Goal: Task Accomplishment & Management: Use online tool/utility

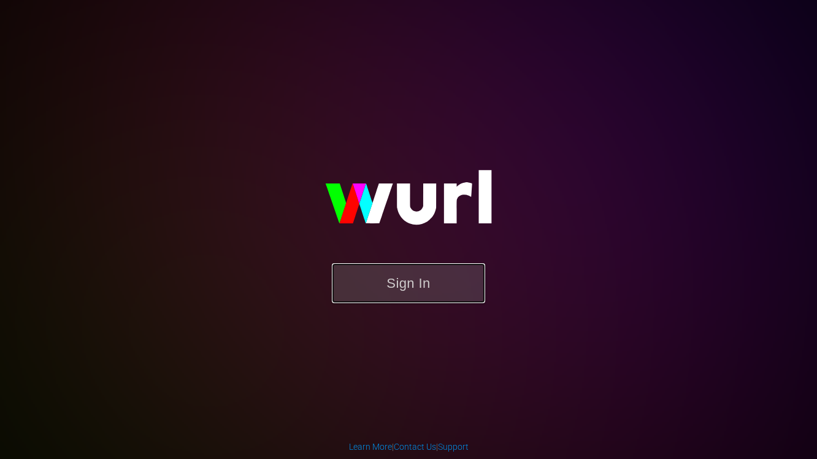
click at [363, 274] on button "Sign In" at bounding box center [408, 283] width 153 height 40
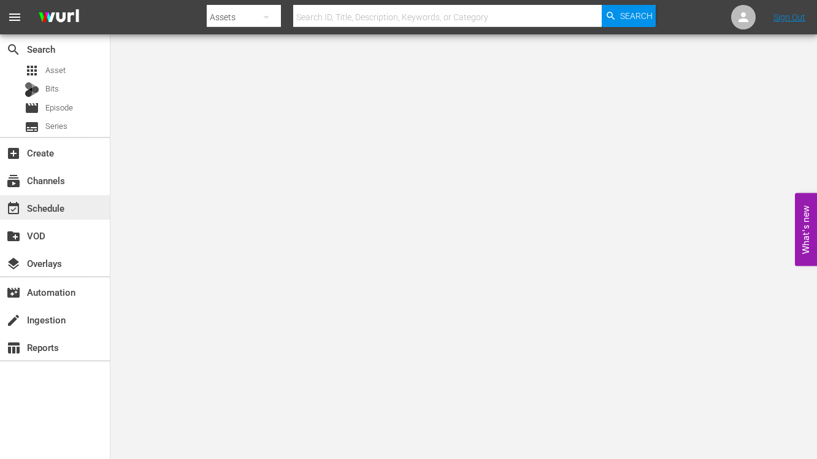
click at [35, 202] on div "event_available Schedule" at bounding box center [34, 205] width 69 height 11
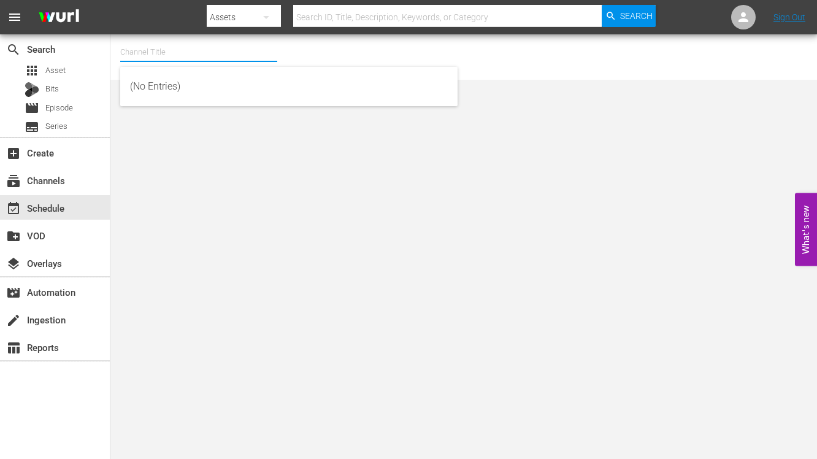
click at [191, 48] on input "text" at bounding box center [198, 51] width 157 height 29
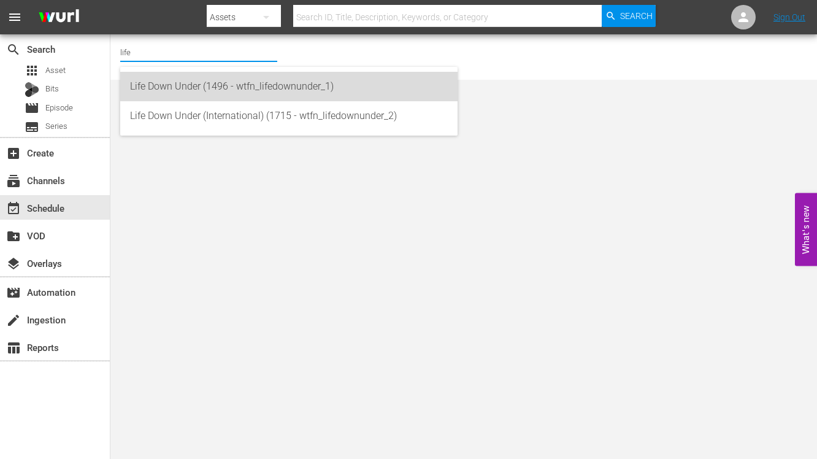
click at [202, 82] on div "Life Down Under (1496 - wtfn_lifedownunder_1)" at bounding box center [289, 86] width 318 height 29
type input "Life Down Under (1496 - wtfn_lifedownunder_1)"
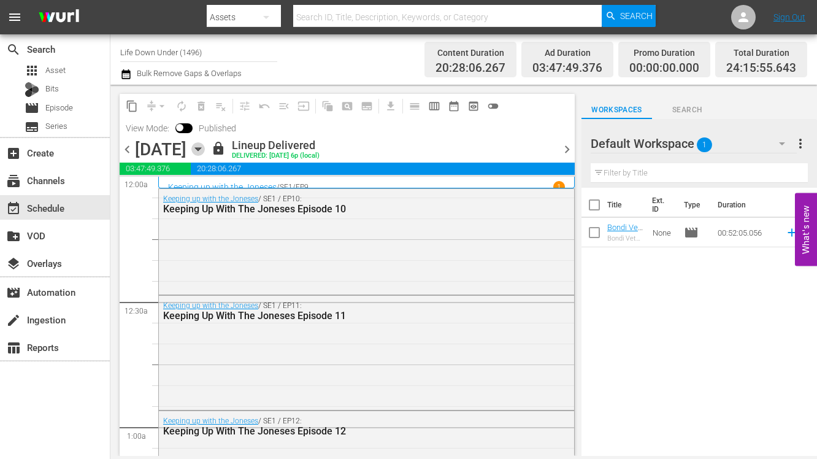
click at [200, 148] on icon "button" at bounding box center [198, 149] width 6 height 3
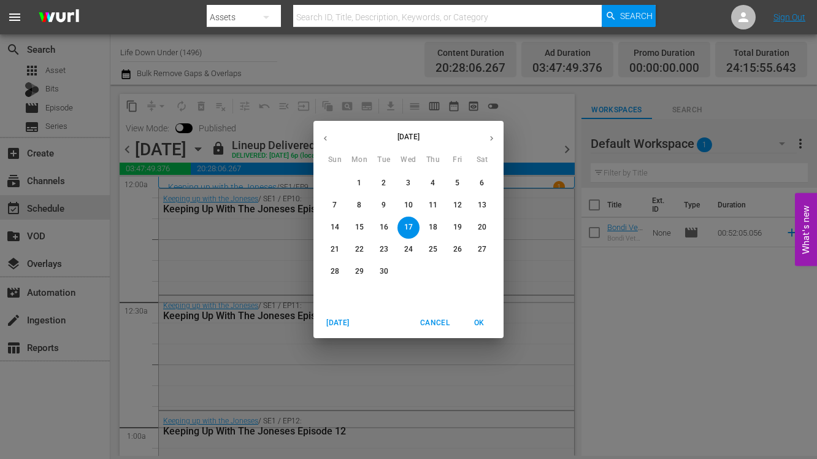
click at [497, 137] on button "button" at bounding box center [491, 138] width 24 height 24
click at [430, 185] on p "2" at bounding box center [432, 183] width 4 height 10
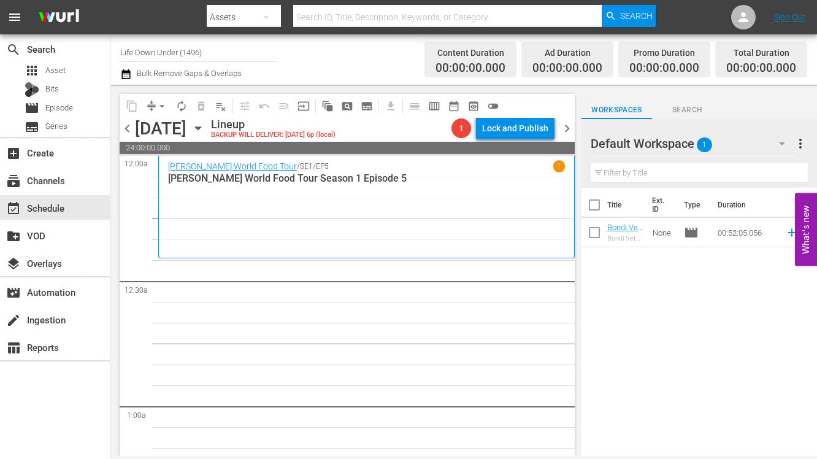
click at [205, 126] on icon "button" at bounding box center [197, 127] width 13 height 13
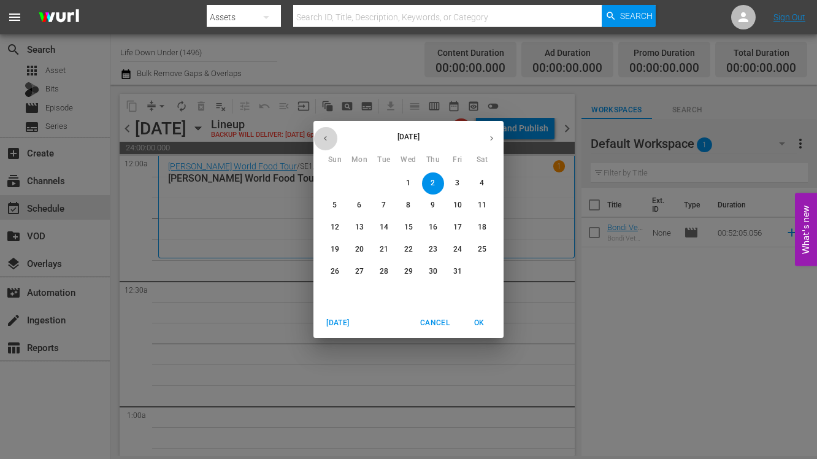
drag, startPoint x: 326, startPoint y: 141, endPoint x: 341, endPoint y: 151, distance: 18.5
click at [326, 141] on icon "button" at bounding box center [325, 138] width 9 height 9
click at [460, 224] on p "19" at bounding box center [457, 227] width 9 height 10
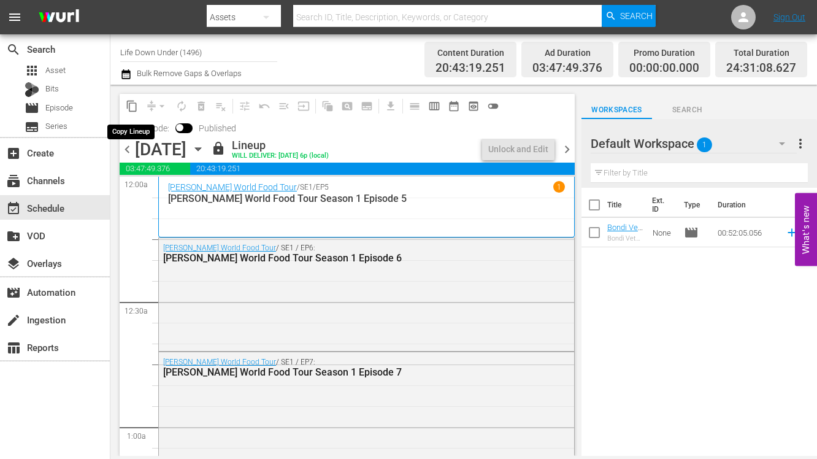
click at [130, 103] on span "content_copy" at bounding box center [132, 106] width 12 height 12
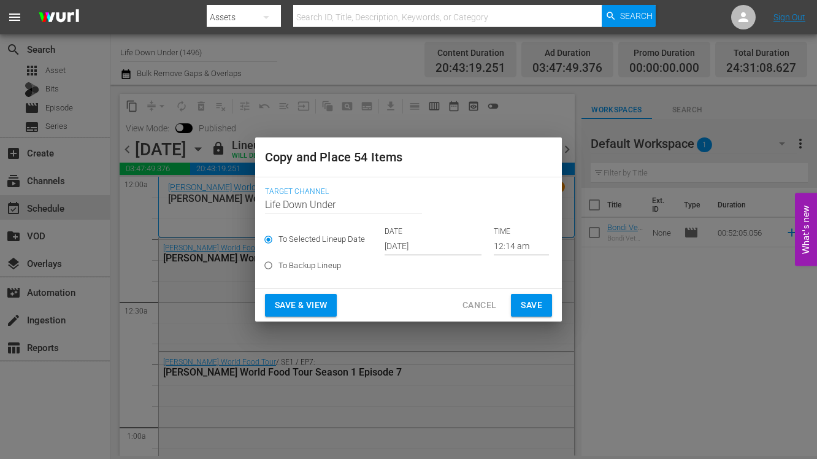
click at [444, 244] on input "[DATE]" at bounding box center [432, 246] width 97 height 18
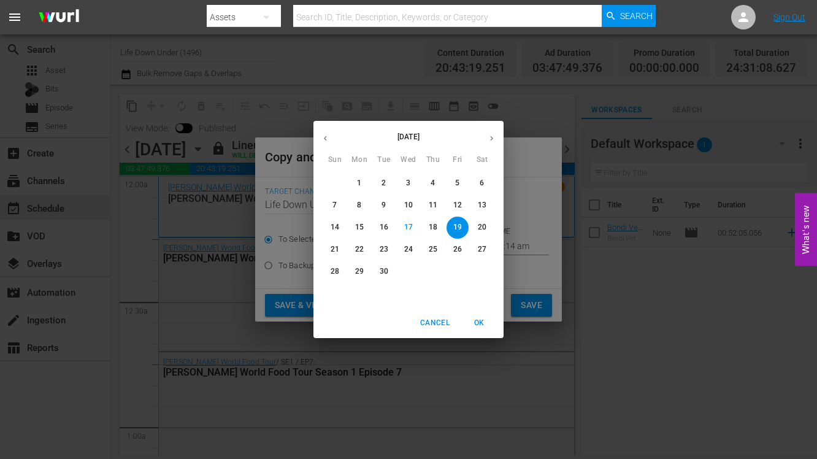
drag, startPoint x: 492, startPoint y: 135, endPoint x: 487, endPoint y: 147, distance: 12.9
click at [492, 137] on icon "button" at bounding box center [491, 138] width 9 height 9
click at [433, 184] on p "2" at bounding box center [432, 183] width 4 height 10
type input "[DATE]"
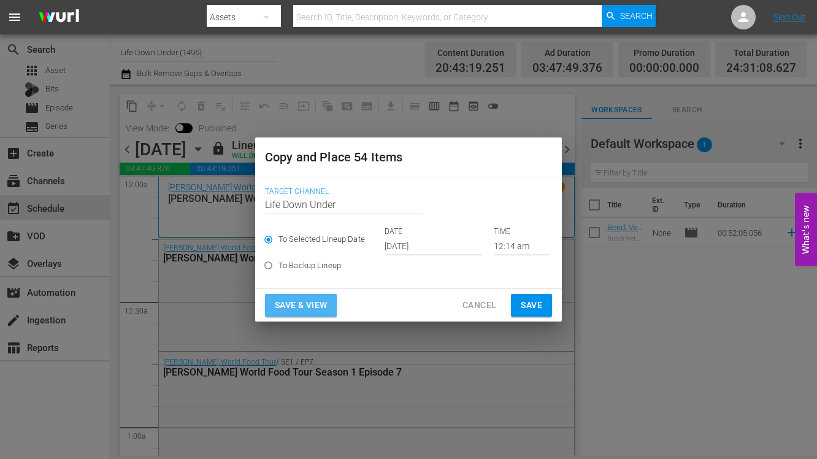
click at [297, 300] on span "Save & View" at bounding box center [301, 304] width 52 height 15
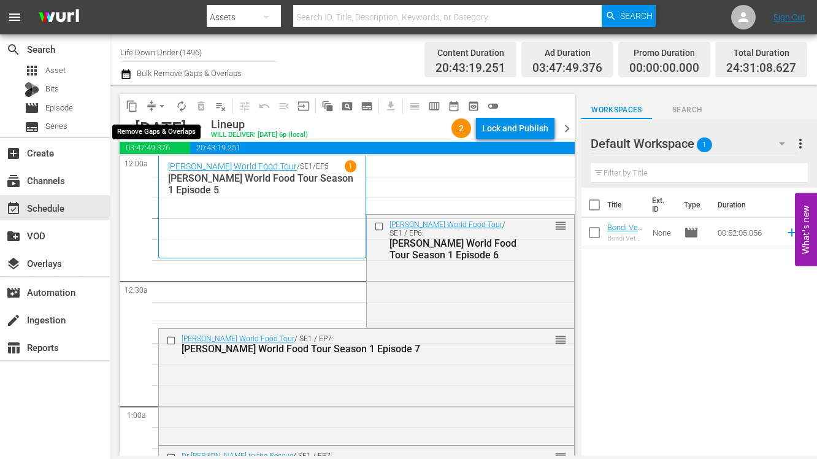
click at [158, 104] on span "arrow_drop_down" at bounding box center [162, 106] width 12 height 12
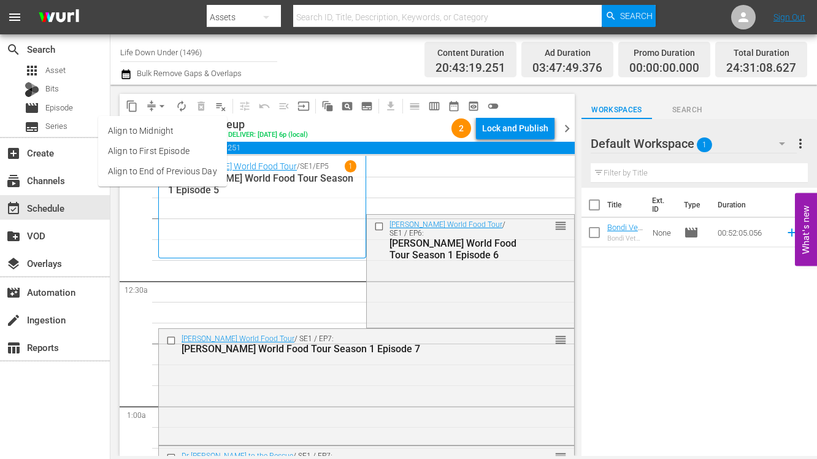
click at [131, 165] on li "Align to End of Previous Day" at bounding box center [162, 171] width 129 height 20
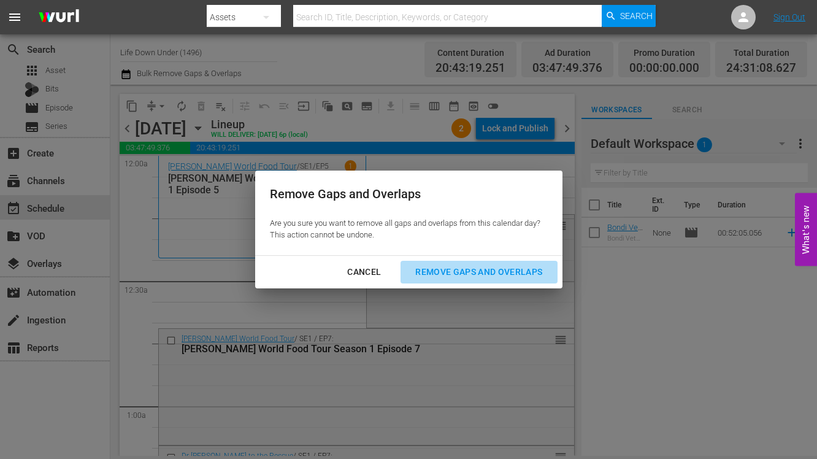
drag, startPoint x: 438, startPoint y: 269, endPoint x: 368, endPoint y: 280, distance: 70.7
click at [437, 270] on div "Remove Gaps and Overlaps" at bounding box center [478, 271] width 147 height 15
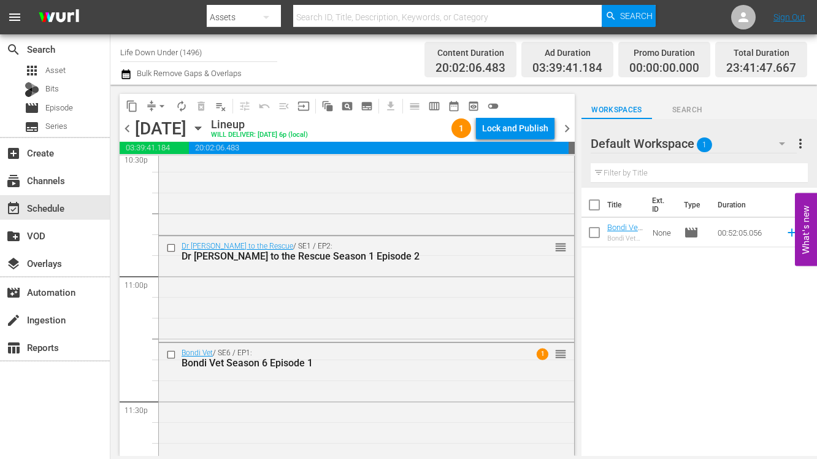
scroll to position [5729, 0]
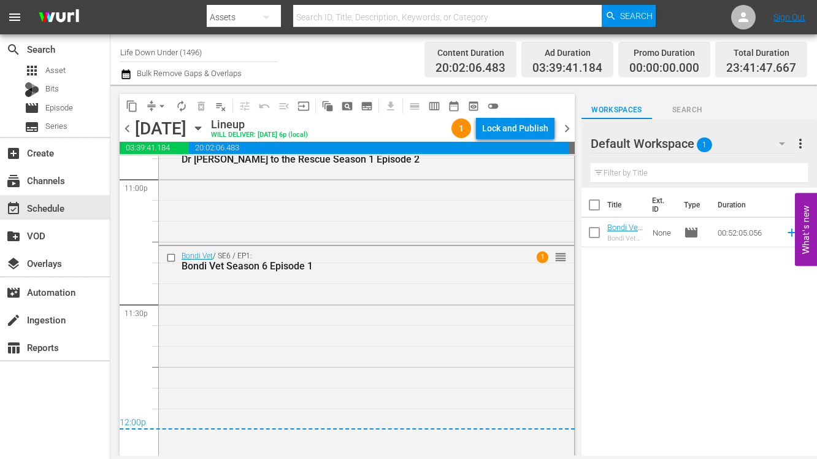
click at [568, 131] on span "chevron_right" at bounding box center [566, 128] width 15 height 15
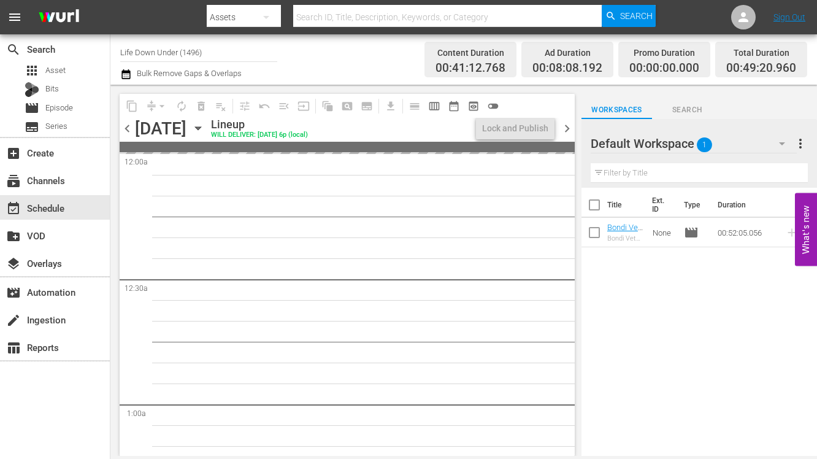
click at [205, 126] on icon "button" at bounding box center [197, 127] width 13 height 13
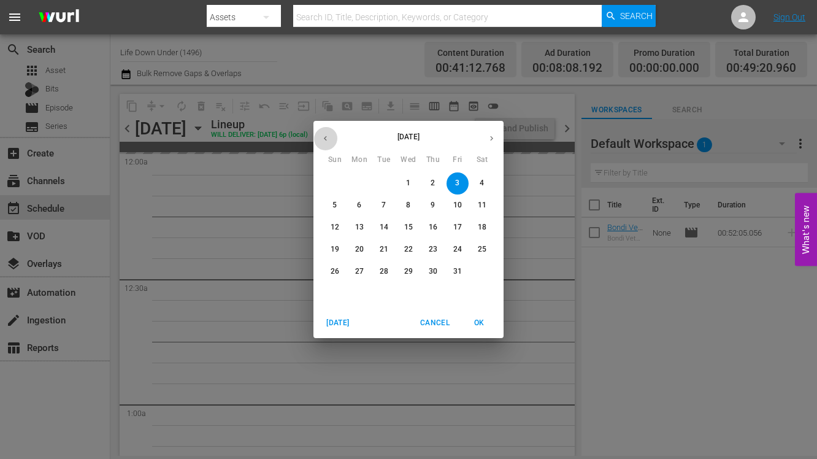
click at [327, 138] on icon "button" at bounding box center [325, 138] width 9 height 9
click at [485, 225] on p "20" at bounding box center [482, 227] width 9 height 10
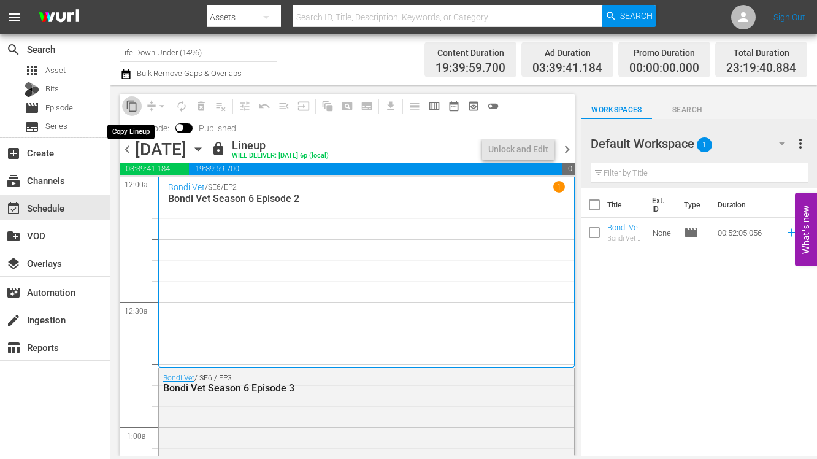
click at [134, 106] on span "content_copy" at bounding box center [132, 106] width 12 height 12
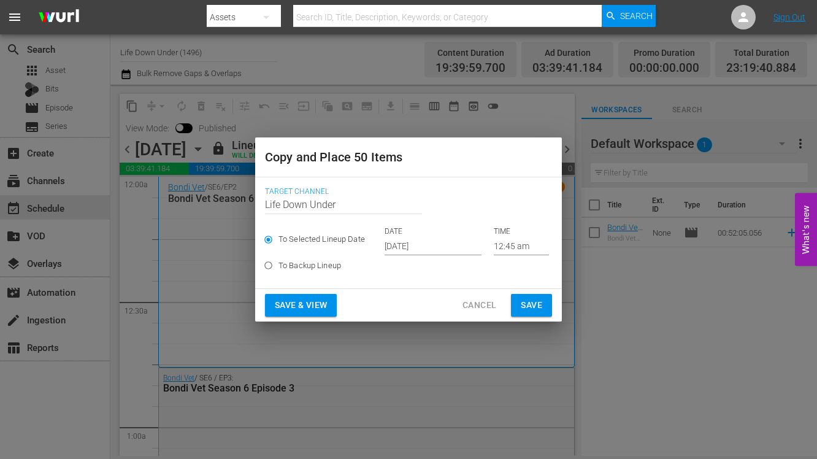
click at [446, 244] on input "[DATE]" at bounding box center [432, 246] width 97 height 18
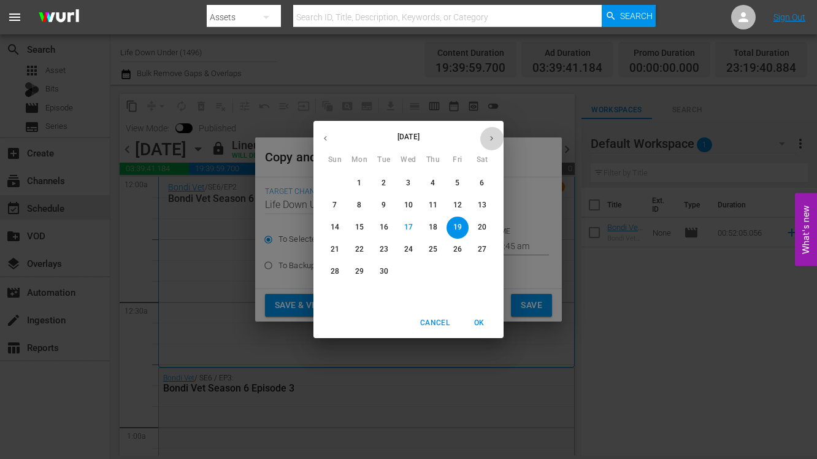
click at [491, 137] on icon "button" at bounding box center [491, 138] width 9 height 9
click at [458, 179] on p "3" at bounding box center [457, 183] width 4 height 10
type input "[DATE]"
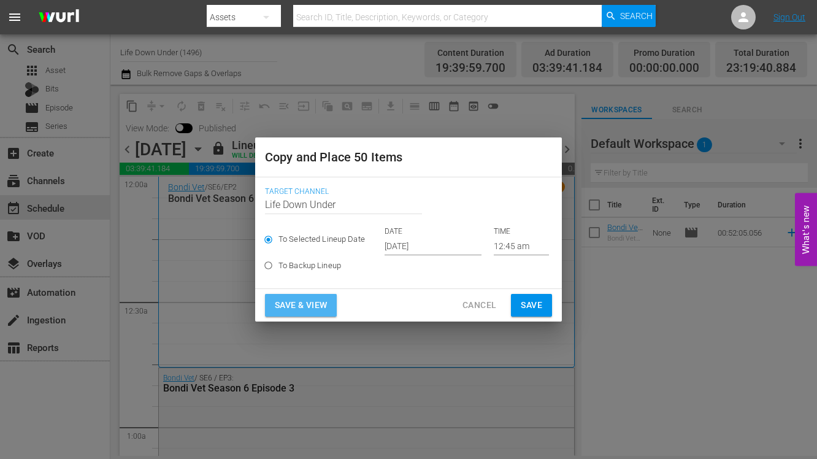
click at [297, 302] on span "Save & View" at bounding box center [301, 304] width 52 height 15
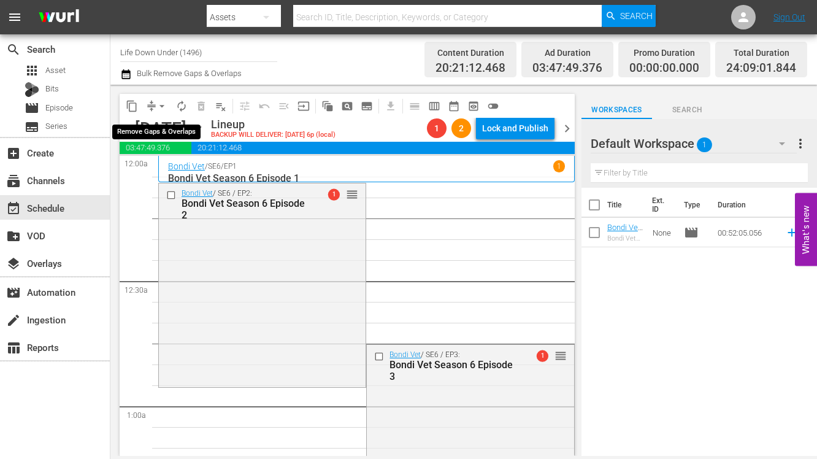
click at [158, 102] on span "arrow_drop_down" at bounding box center [162, 106] width 12 height 12
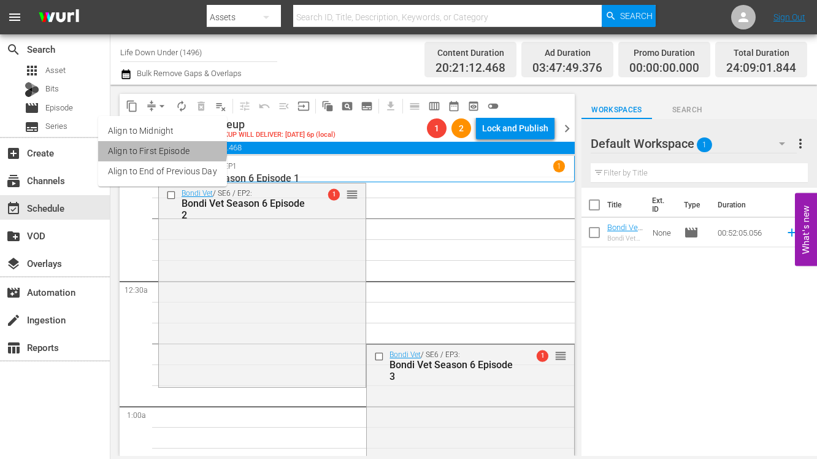
click at [149, 146] on li "Align to First Episode" at bounding box center [162, 151] width 129 height 20
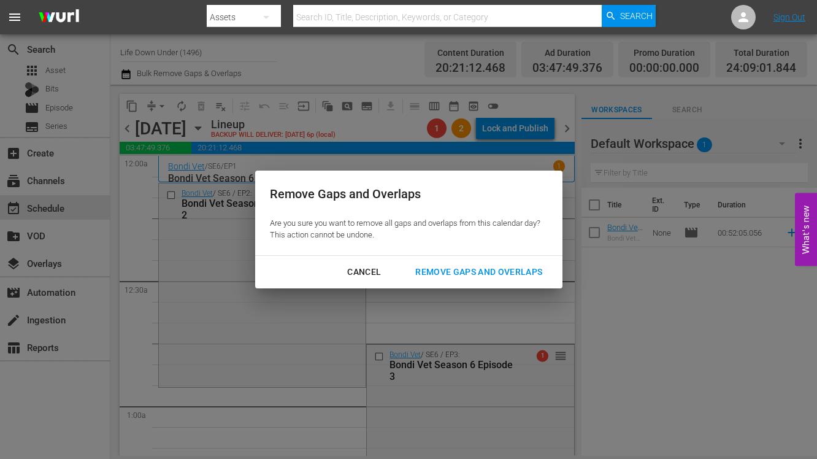
click at [485, 270] on div "Remove Gaps and Overlaps" at bounding box center [478, 271] width 147 height 15
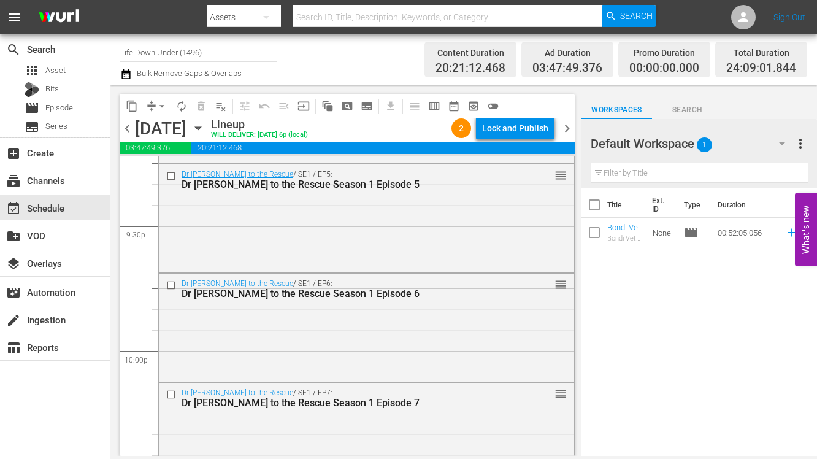
scroll to position [5767, 0]
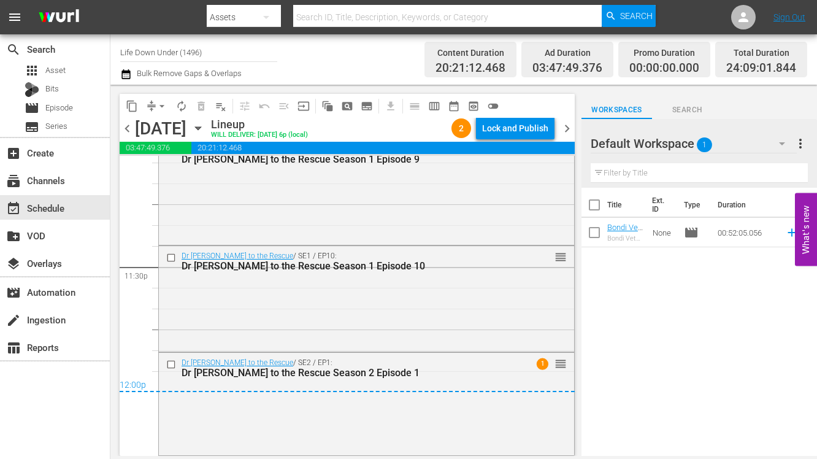
click at [566, 124] on span "chevron_right" at bounding box center [566, 128] width 15 height 15
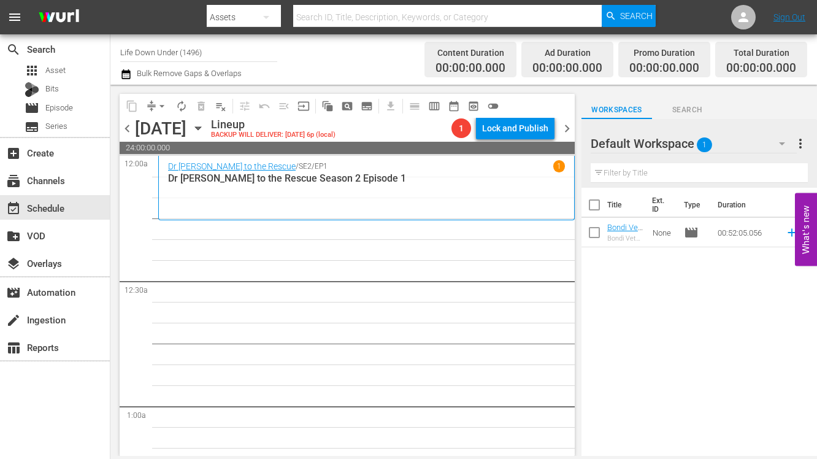
click at [205, 124] on icon "button" at bounding box center [197, 127] width 13 height 13
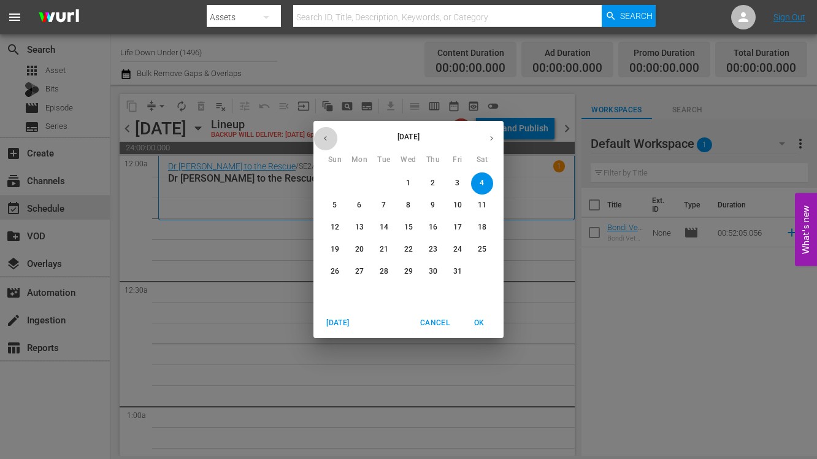
drag, startPoint x: 323, startPoint y: 138, endPoint x: 334, endPoint y: 143, distance: 12.1
click at [323, 138] on icon "button" at bounding box center [325, 138] width 9 height 9
click at [332, 250] on p "21" at bounding box center [334, 249] width 9 height 10
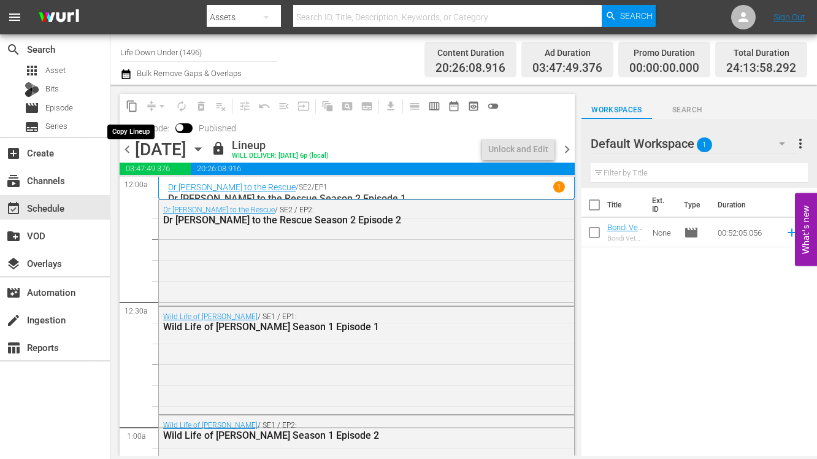
click at [132, 104] on span "content_copy" at bounding box center [132, 106] width 12 height 12
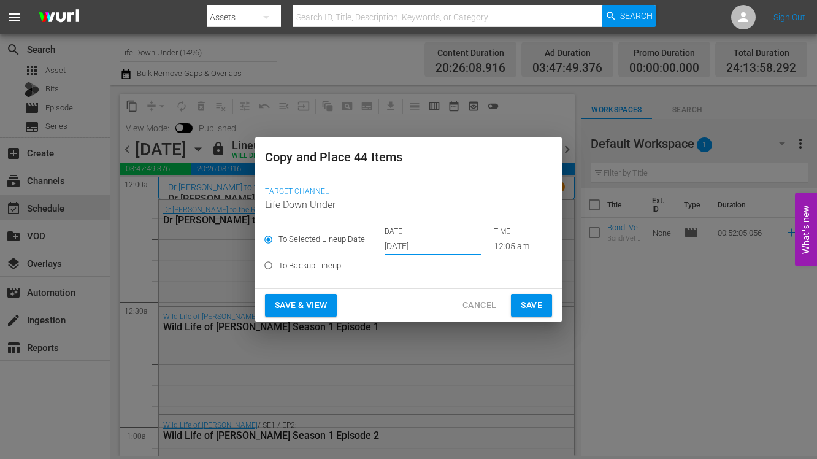
click at [435, 243] on input "[DATE]" at bounding box center [432, 246] width 97 height 18
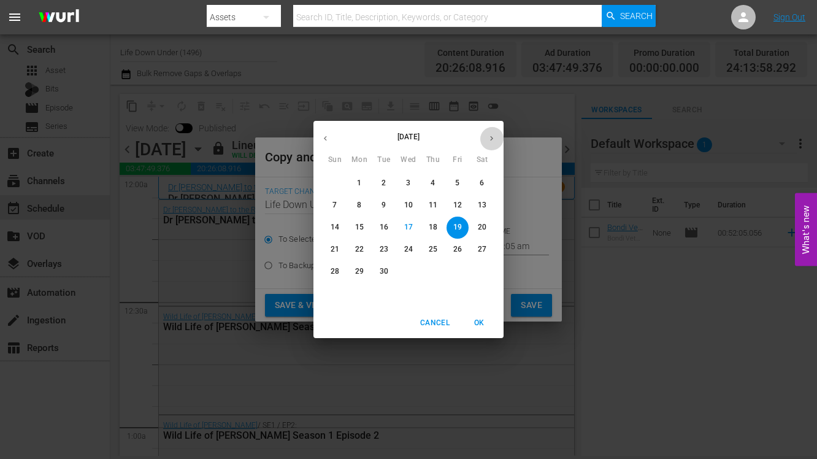
click at [491, 139] on icon "button" at bounding box center [491, 138] width 3 height 5
drag, startPoint x: 481, startPoint y: 179, endPoint x: 463, endPoint y: 195, distance: 23.9
click at [481, 180] on p "4" at bounding box center [481, 183] width 4 height 10
type input "[DATE]"
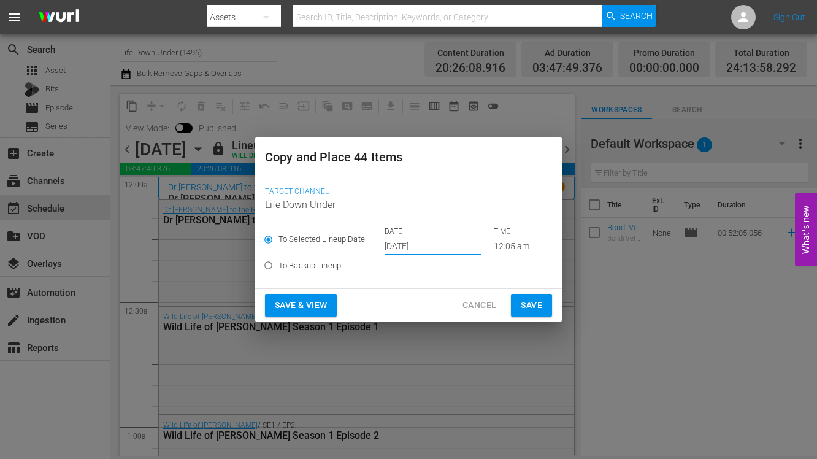
click at [297, 309] on span "Save & View" at bounding box center [301, 304] width 52 height 15
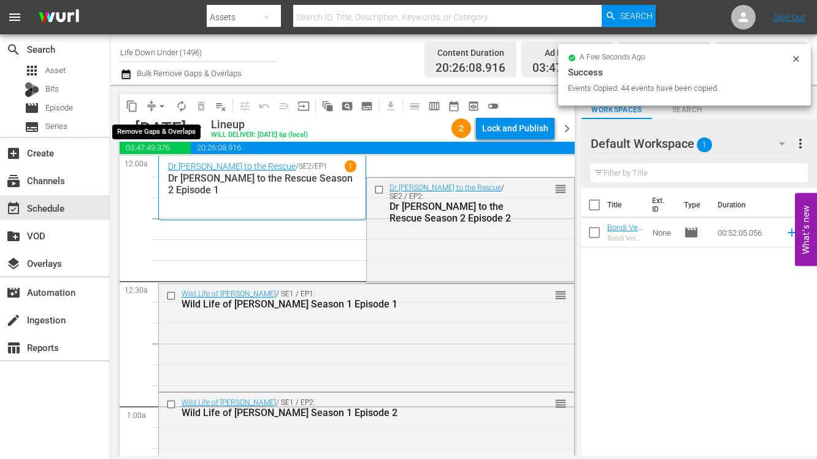
click at [159, 107] on span "arrow_drop_down" at bounding box center [162, 106] width 12 height 12
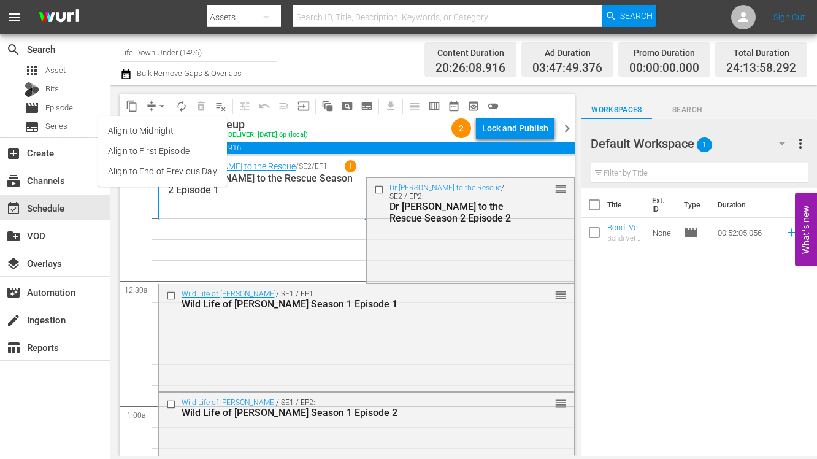
click at [141, 173] on li "Align to End of Previous Day" at bounding box center [162, 171] width 129 height 20
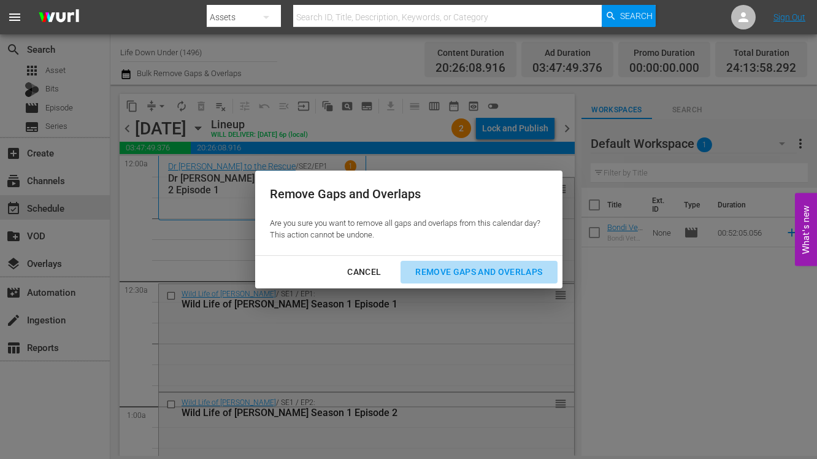
click at [466, 270] on div "Remove Gaps and Overlaps" at bounding box center [478, 271] width 147 height 15
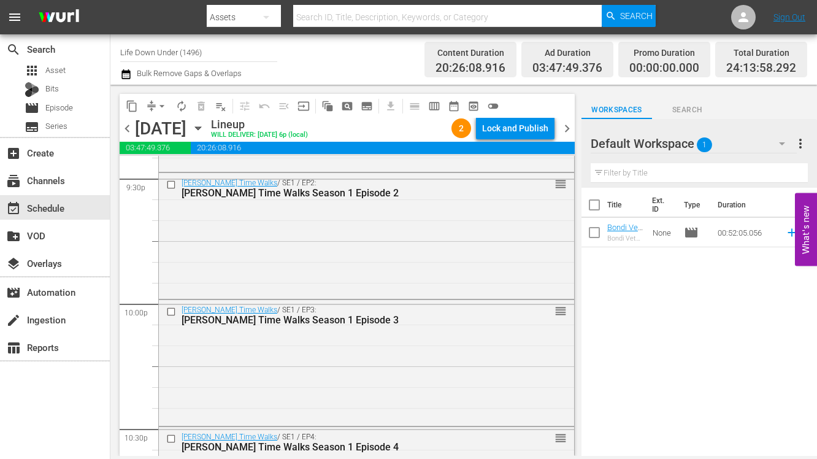
scroll to position [5825, 0]
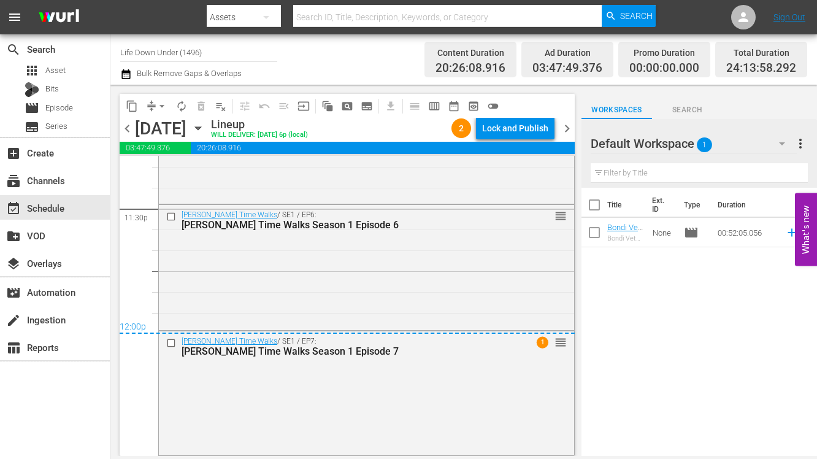
drag, startPoint x: 571, startPoint y: 129, endPoint x: 546, endPoint y: 140, distance: 26.6
click at [571, 129] on span "chevron_right" at bounding box center [566, 128] width 15 height 15
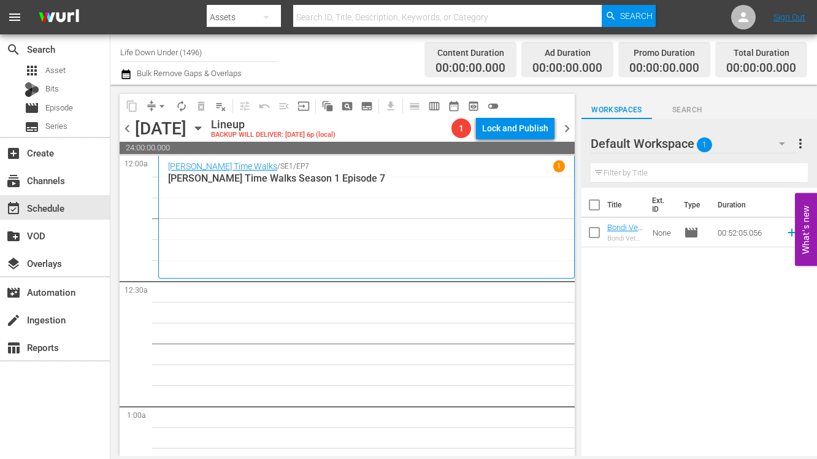
click at [205, 129] on icon "button" at bounding box center [197, 127] width 13 height 13
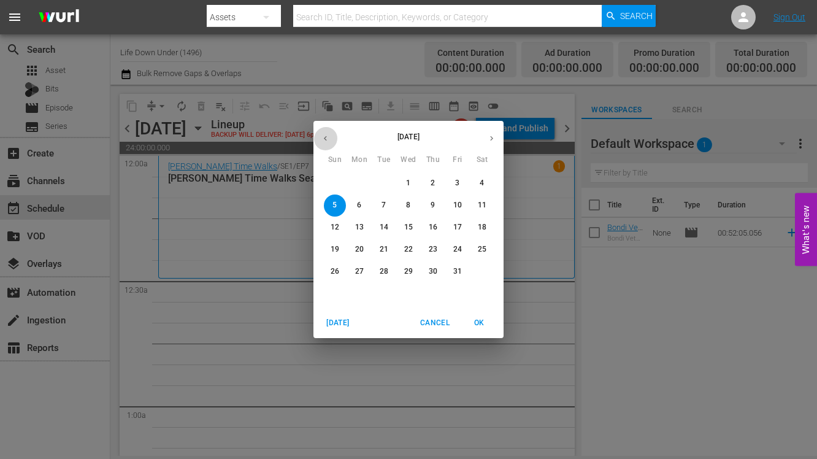
drag, startPoint x: 325, startPoint y: 137, endPoint x: 336, endPoint y: 140, distance: 11.5
click at [325, 137] on icon "button" at bounding box center [325, 138] width 9 height 9
click at [356, 246] on p "22" at bounding box center [359, 249] width 9 height 10
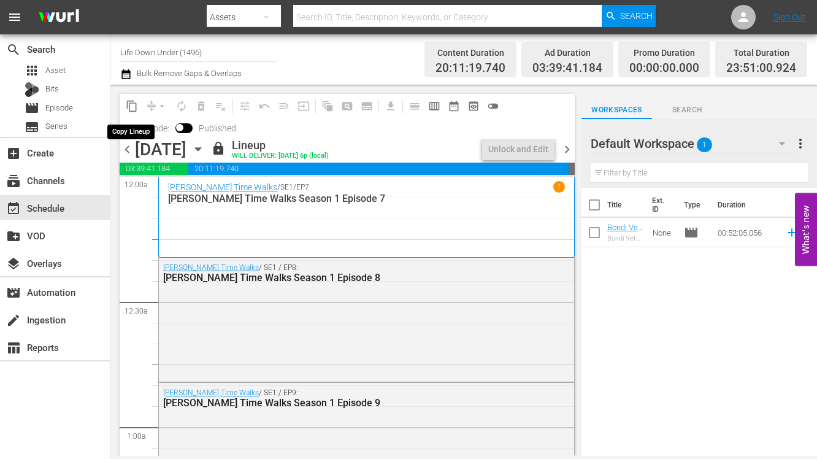
click at [132, 104] on span "content_copy" at bounding box center [132, 106] width 12 height 12
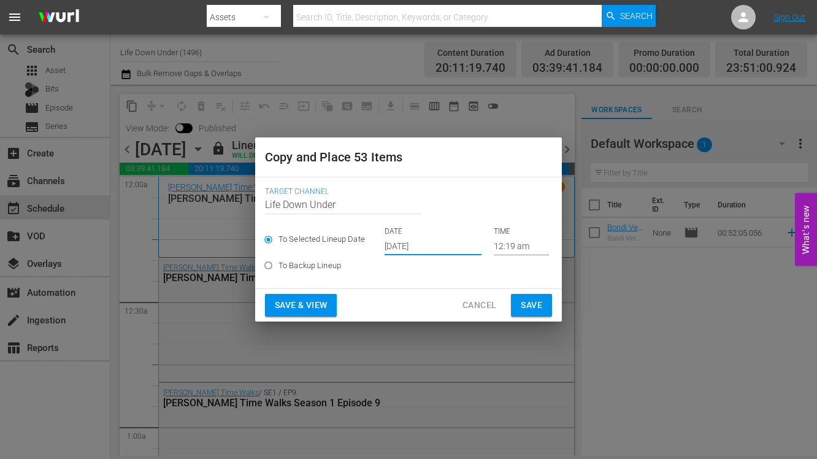
click at [453, 246] on input "[DATE]" at bounding box center [432, 246] width 97 height 18
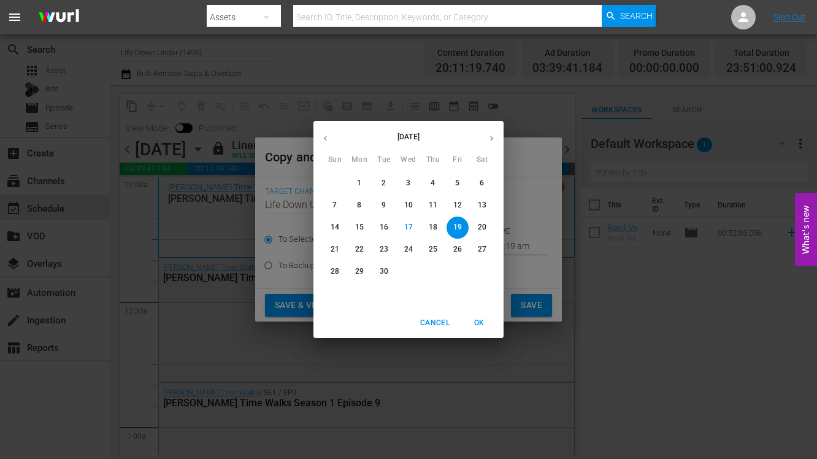
drag, startPoint x: 490, startPoint y: 137, endPoint x: 487, endPoint y: 142, distance: 6.3
click at [490, 137] on icon "button" at bounding box center [491, 138] width 9 height 9
click at [336, 207] on p "5" at bounding box center [334, 205] width 4 height 10
type input "[DATE]"
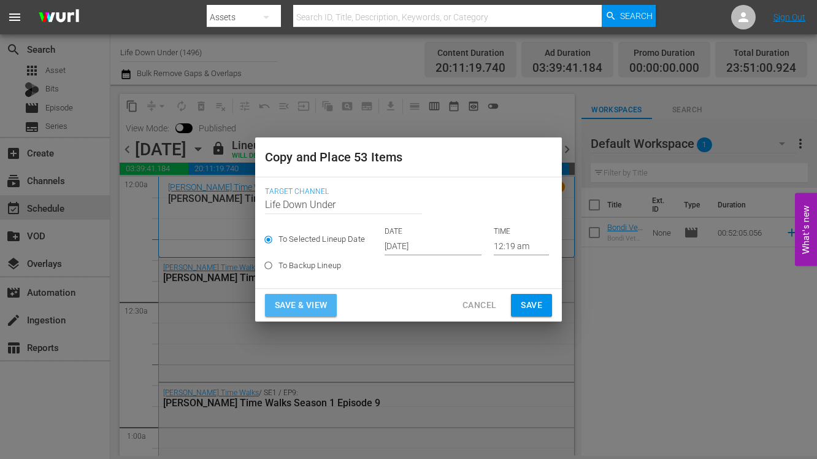
click at [305, 304] on span "Save & View" at bounding box center [301, 304] width 52 height 15
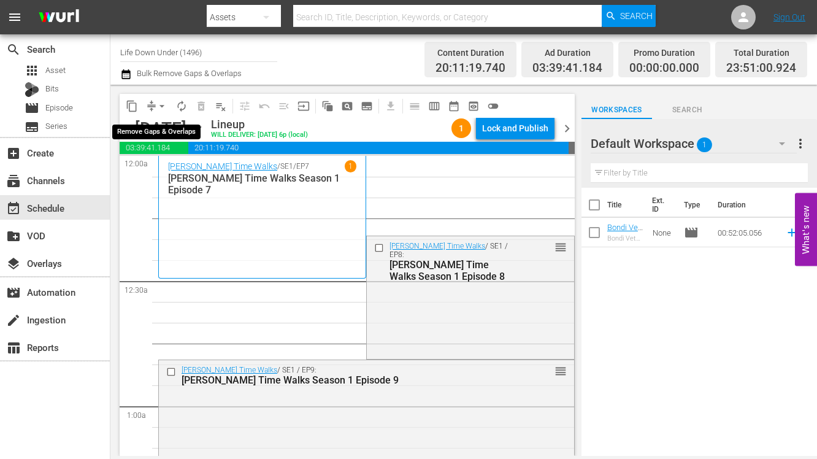
click at [164, 107] on span "arrow_drop_down" at bounding box center [162, 106] width 12 height 12
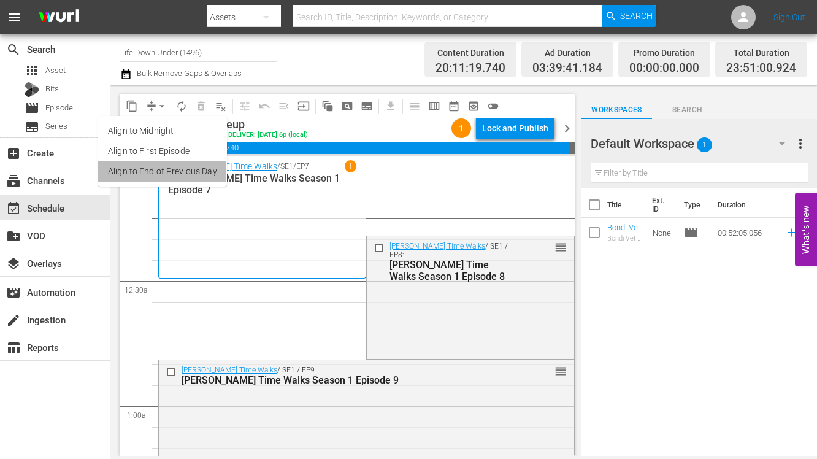
click at [147, 172] on li "Align to End of Previous Day" at bounding box center [162, 171] width 129 height 20
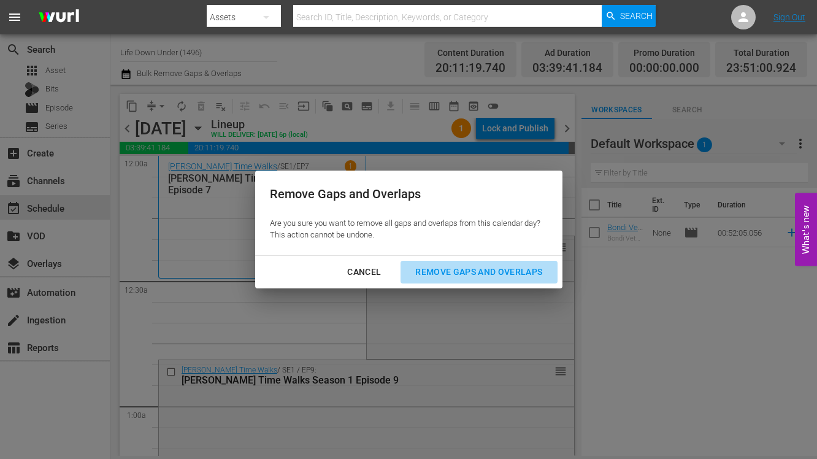
drag, startPoint x: 434, startPoint y: 267, endPoint x: 390, endPoint y: 261, distance: 44.7
click at [434, 267] on div "Remove Gaps and Overlaps" at bounding box center [478, 271] width 147 height 15
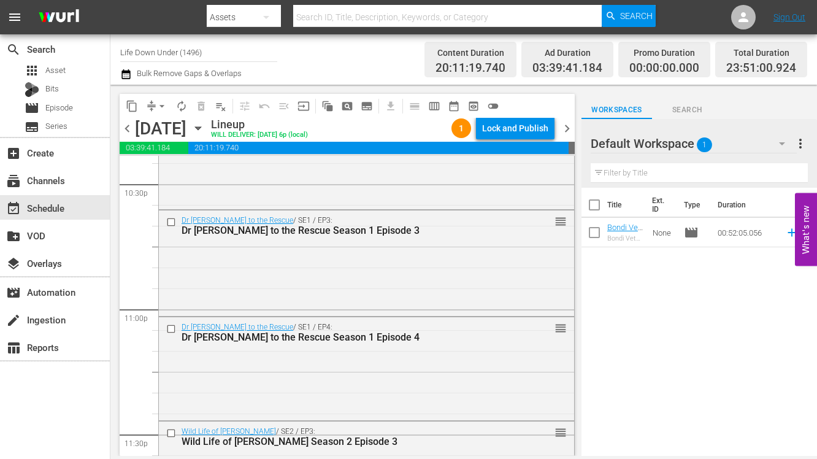
scroll to position [5788, 0]
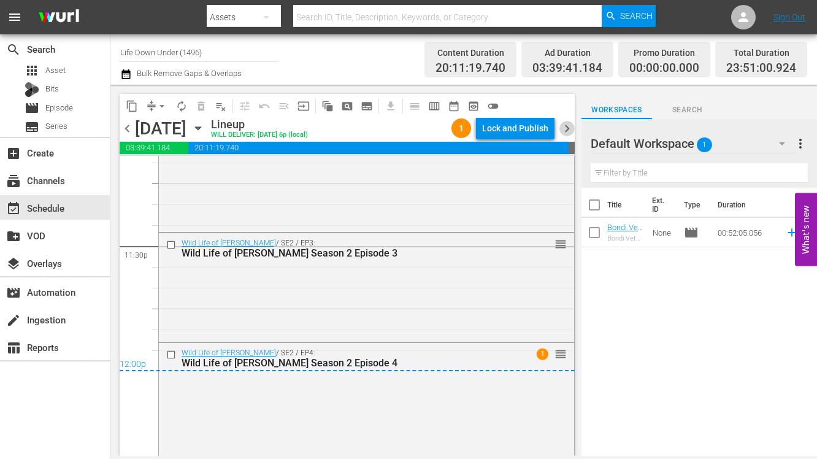
click at [566, 129] on span "chevron_right" at bounding box center [566, 128] width 15 height 15
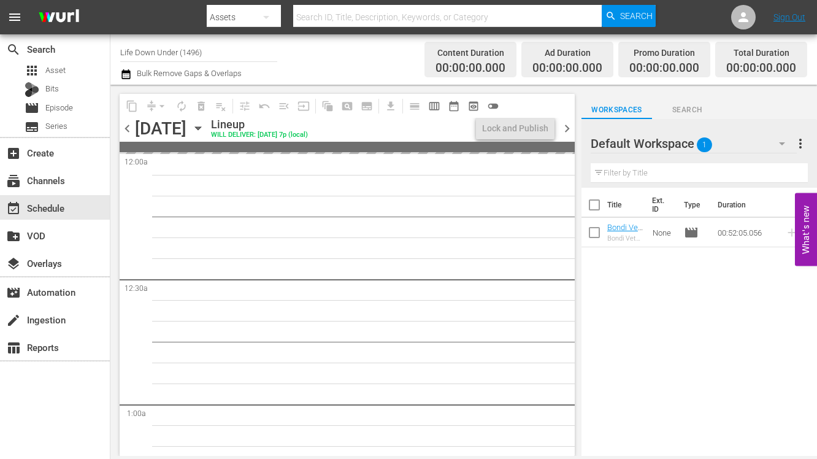
click at [129, 129] on span "chevron_left" at bounding box center [127, 128] width 15 height 15
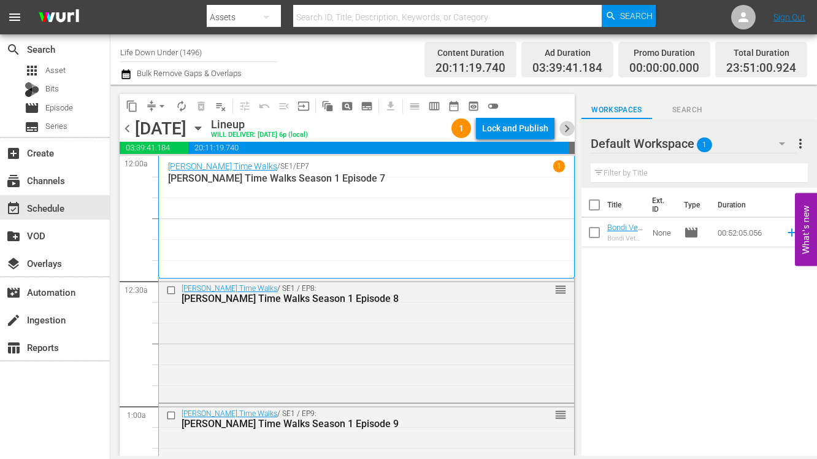
click at [565, 128] on span "chevron_right" at bounding box center [566, 128] width 15 height 15
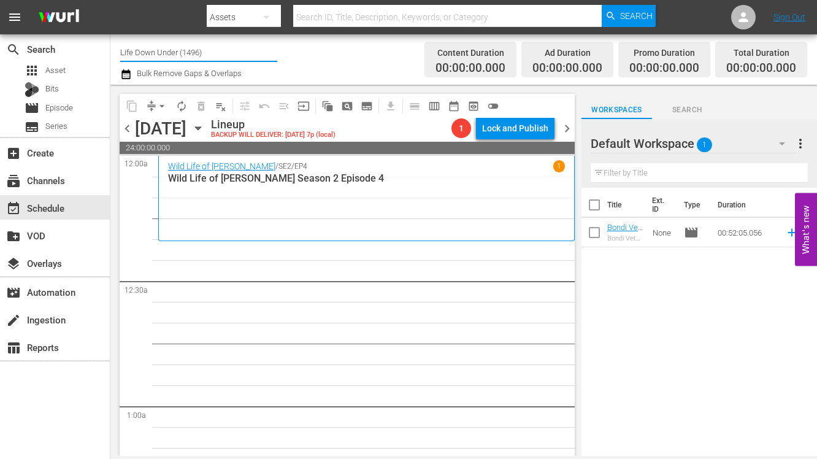
drag, startPoint x: 187, startPoint y: 50, endPoint x: 110, endPoint y: 50, distance: 76.6
click at [110, 50] on div "Channel Title Life Down Under (1496) Bulk Remove Gaps & Overlaps Content Durati…" at bounding box center [463, 59] width 706 height 50
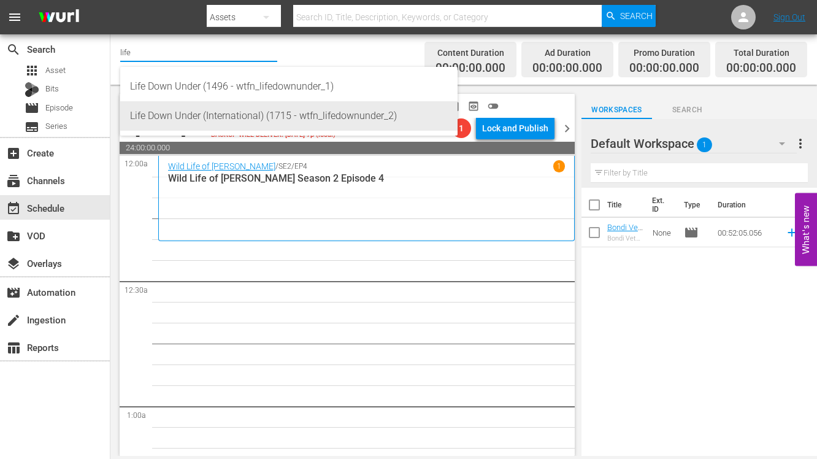
click at [178, 111] on div "Life Down Under (International) (1715 - wtfn_lifedownunder_2)" at bounding box center [289, 115] width 318 height 29
type input "Life Down Under (International) (1715 - wtfn_lifedownunder_2)"
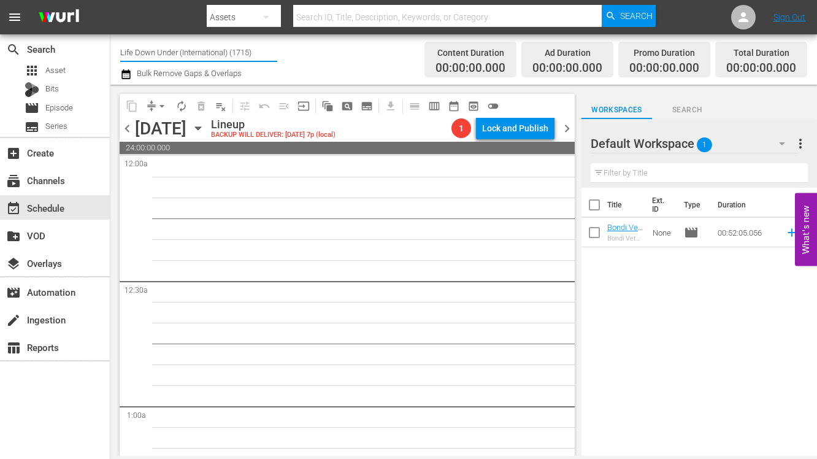
drag, startPoint x: 211, startPoint y: 54, endPoint x: 112, endPoint y: 56, distance: 99.3
click at [112, 56] on div "Channel Title Life Down Under (International) (1715) Bulk Remove Gaps & Overlap…" at bounding box center [463, 59] width 706 height 50
click at [131, 49] on input "life15)" at bounding box center [198, 51] width 157 height 29
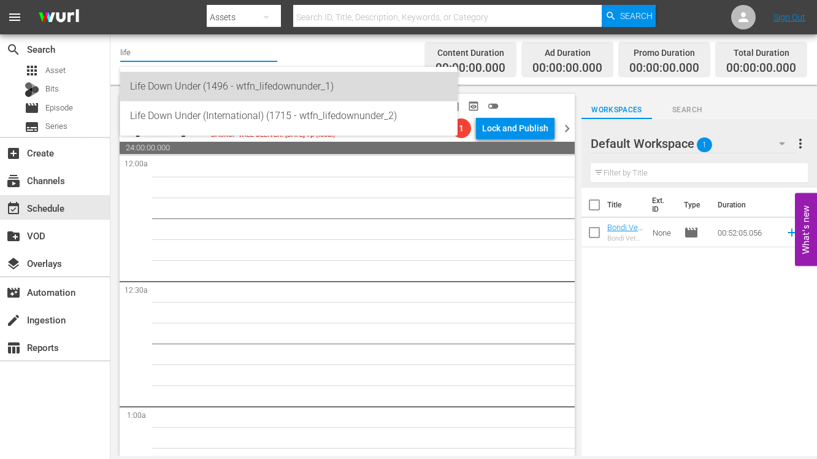
click at [192, 85] on div "Life Down Under (1496 - wtfn_lifedownunder_1)" at bounding box center [289, 86] width 318 height 29
type input "Life Down Under (1496 - wtfn_lifedownunder_1)"
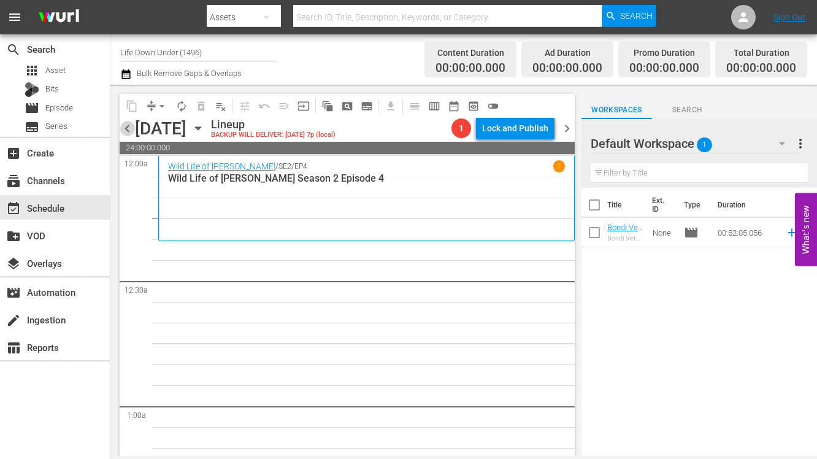
drag, startPoint x: 129, startPoint y: 128, endPoint x: 145, endPoint y: 139, distance: 19.9
click at [129, 128] on span "chevron_left" at bounding box center [127, 128] width 15 height 15
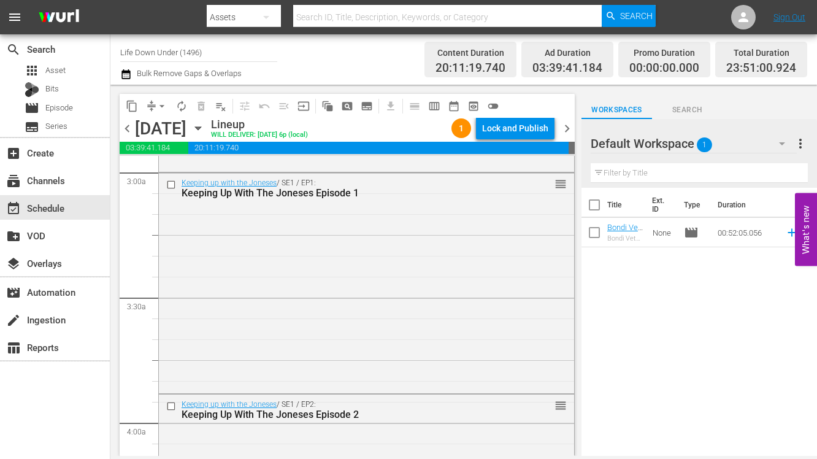
scroll to position [724, 0]
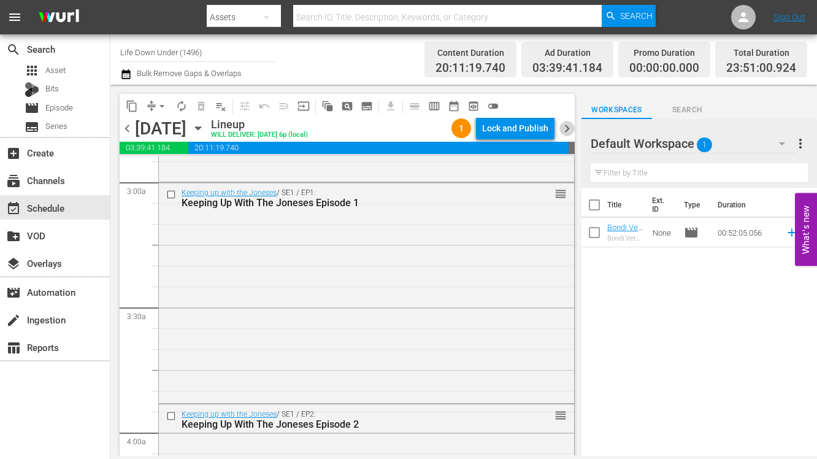
click at [568, 123] on span "chevron_right" at bounding box center [566, 128] width 15 height 15
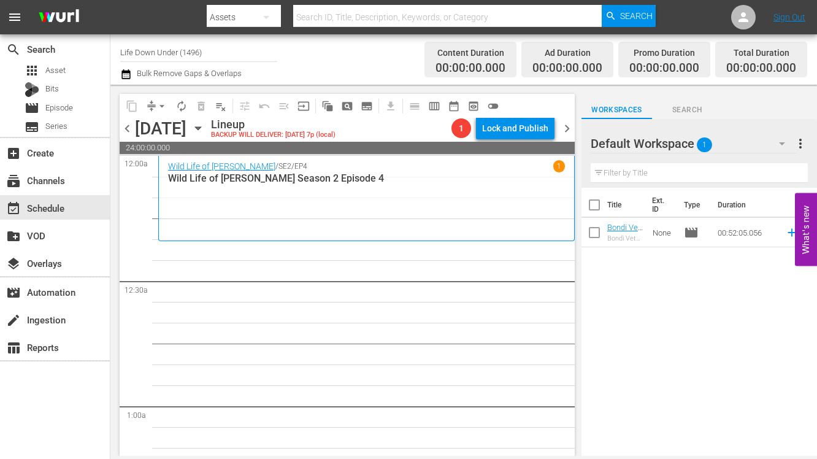
click at [214, 52] on input "Life Down Under (1496)" at bounding box center [198, 51] width 157 height 29
drag, startPoint x: 211, startPoint y: 53, endPoint x: 110, endPoint y: 50, distance: 101.2
click at [110, 0] on div "search Search apps Asset Bits movie Episode subtitles Series add_box Create sub…" at bounding box center [463, 0] width 706 height 0
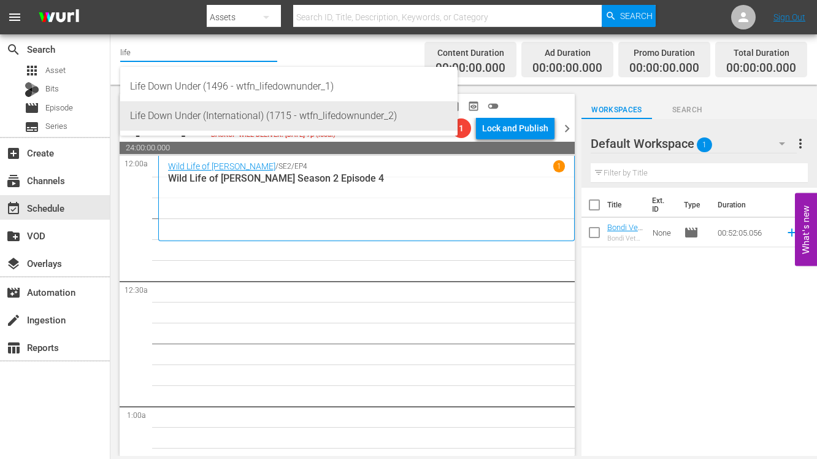
click at [166, 107] on div "Life Down Under (International) (1715 - wtfn_lifedownunder_2)" at bounding box center [289, 115] width 318 height 29
type input "Life Down Under (International) (1715 - wtfn_lifedownunder_2)"
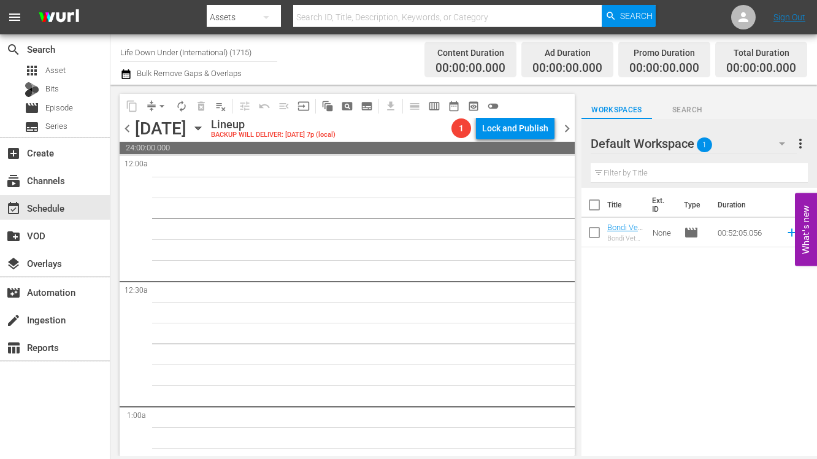
click at [205, 127] on icon "button" at bounding box center [197, 127] width 13 height 13
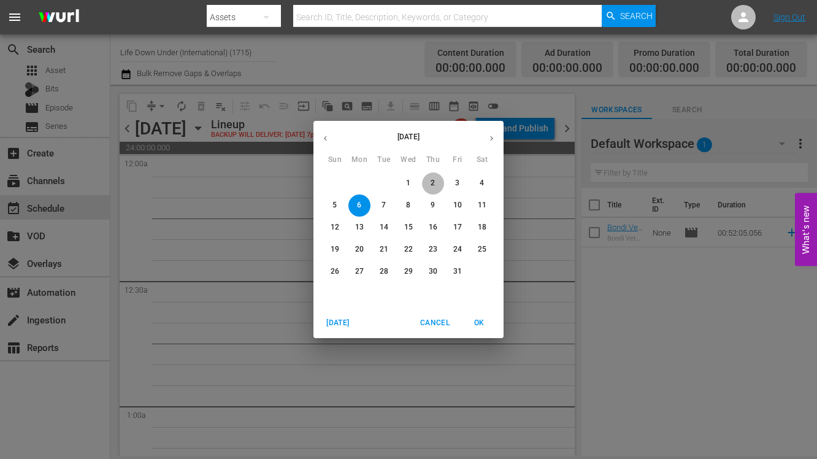
click at [432, 180] on p "2" at bounding box center [432, 183] width 4 height 10
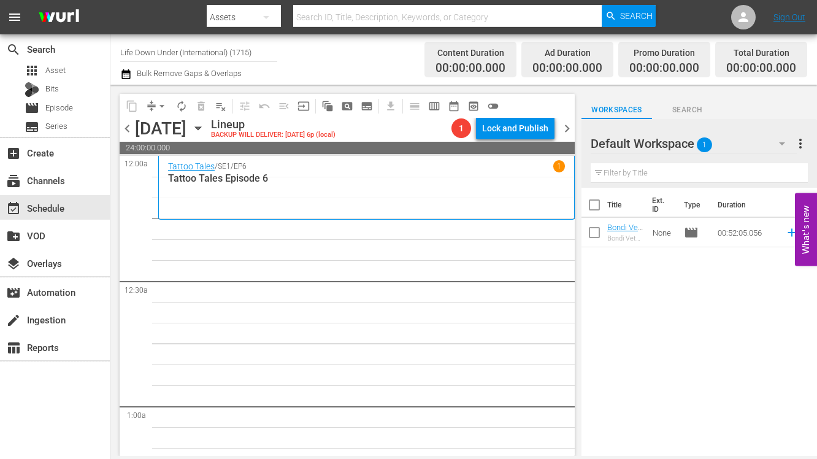
click at [200, 128] on icon "button" at bounding box center [198, 128] width 6 height 3
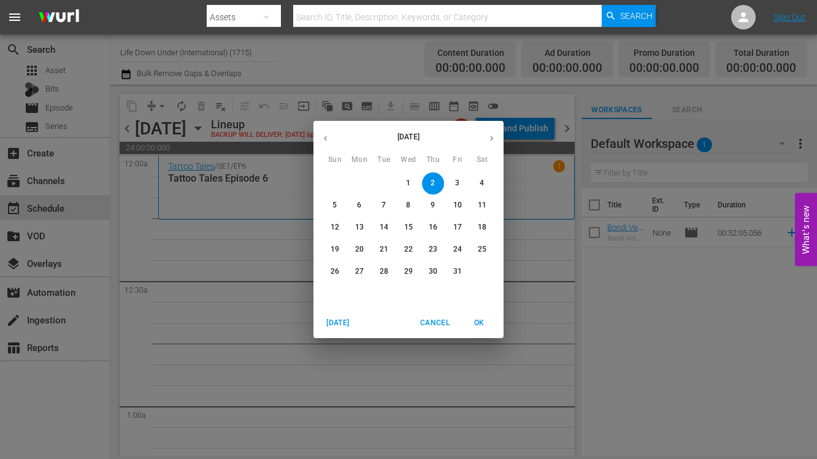
drag, startPoint x: 325, startPoint y: 136, endPoint x: 335, endPoint y: 154, distance: 20.6
click at [326, 137] on icon "button" at bounding box center [325, 138] width 9 height 9
click at [457, 226] on p "19" at bounding box center [457, 227] width 9 height 10
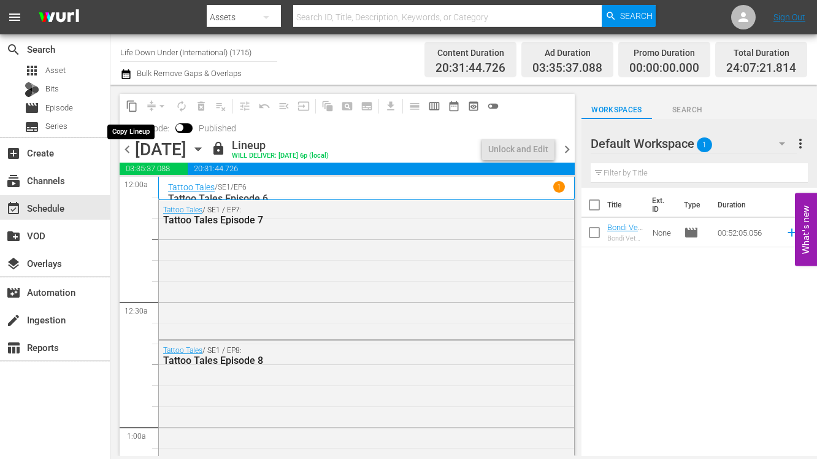
click at [131, 106] on span "content_copy" at bounding box center [132, 106] width 12 height 12
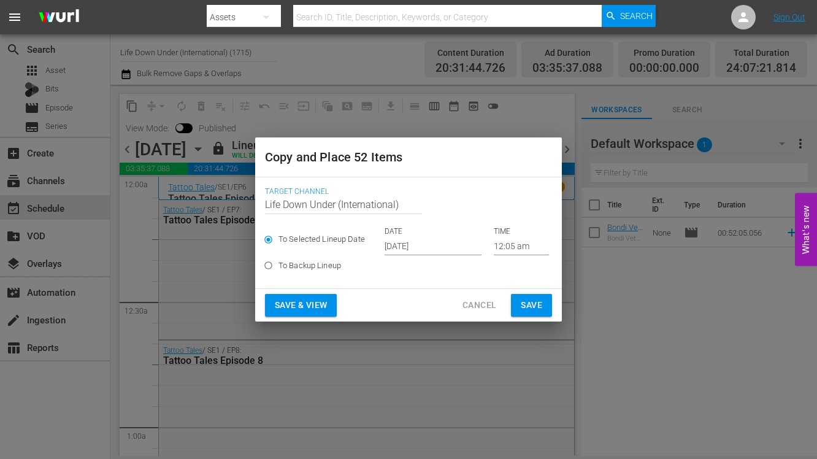
click at [416, 243] on input "[DATE]" at bounding box center [432, 246] width 97 height 18
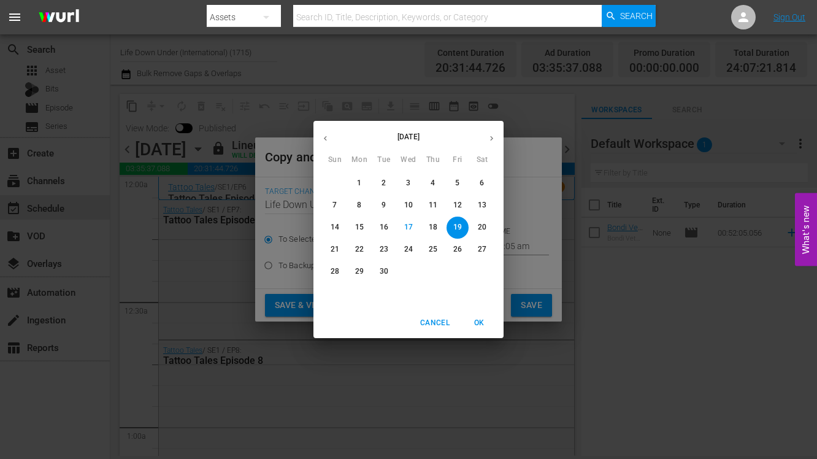
click at [487, 137] on icon "button" at bounding box center [491, 138] width 9 height 9
drag, startPoint x: 433, startPoint y: 180, endPoint x: 431, endPoint y: 189, distance: 9.4
click at [433, 181] on p "2" at bounding box center [432, 183] width 4 height 10
type input "[DATE]"
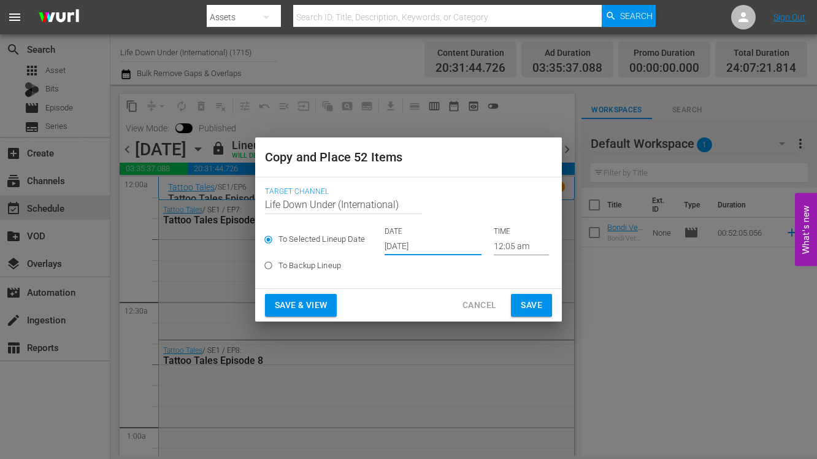
click at [307, 308] on span "Save & View" at bounding box center [301, 304] width 52 height 15
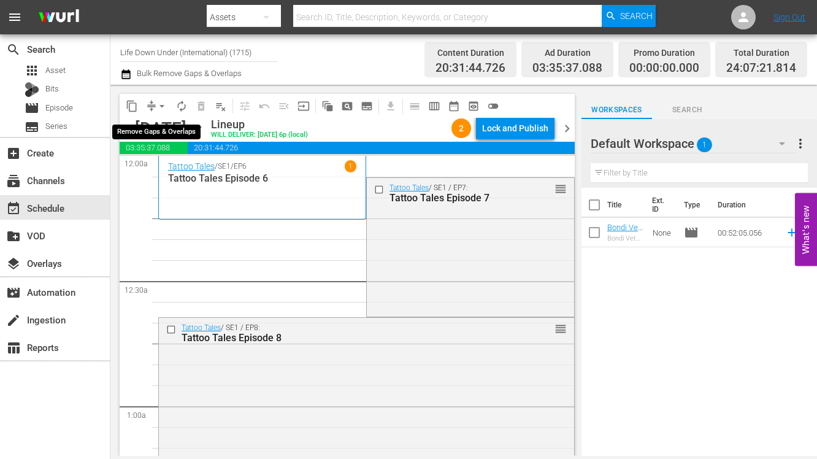
click at [160, 103] on span "arrow_drop_down" at bounding box center [162, 106] width 12 height 12
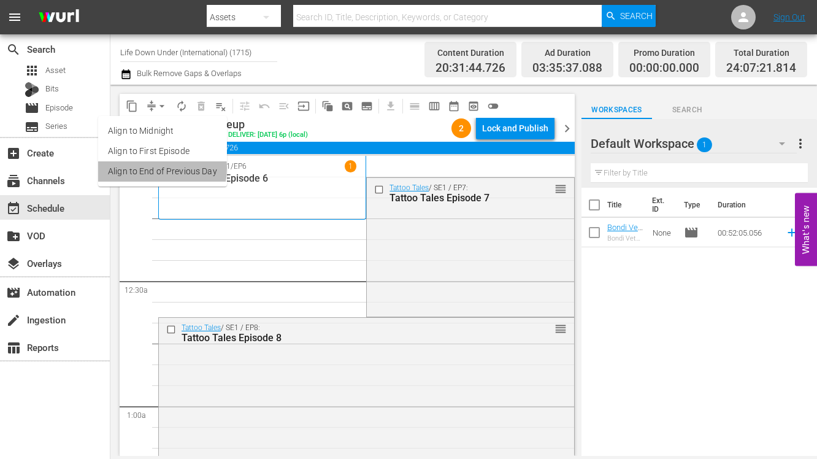
click at [149, 168] on li "Align to End of Previous Day" at bounding box center [162, 171] width 129 height 20
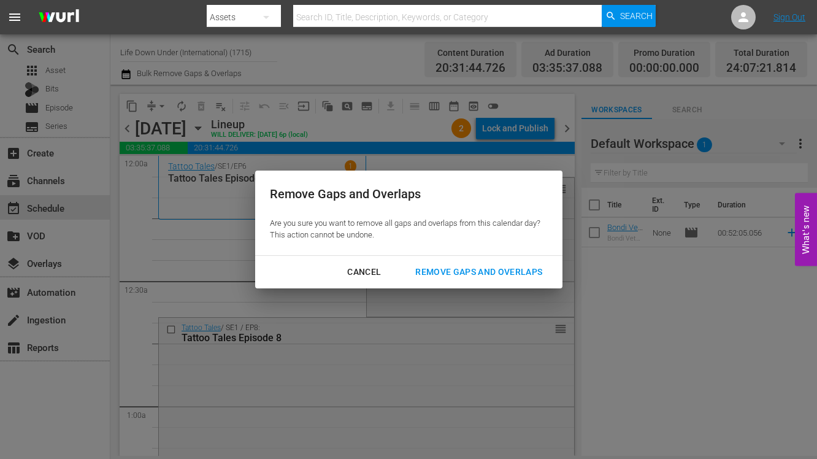
drag, startPoint x: 438, startPoint y: 270, endPoint x: 359, endPoint y: 273, distance: 79.7
click at [438, 270] on div "Remove Gaps and Overlaps" at bounding box center [478, 271] width 147 height 15
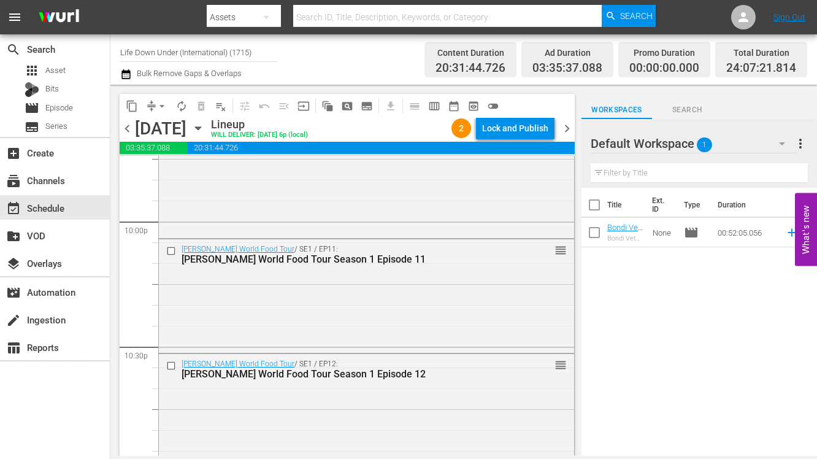
scroll to position [5797, 0]
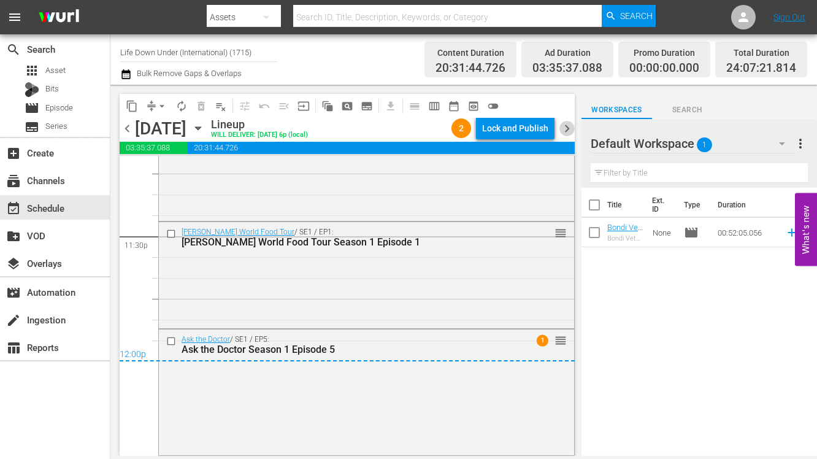
drag, startPoint x: 565, startPoint y: 123, endPoint x: 562, endPoint y: 141, distance: 18.0
click at [565, 123] on span "chevron_right" at bounding box center [566, 128] width 15 height 15
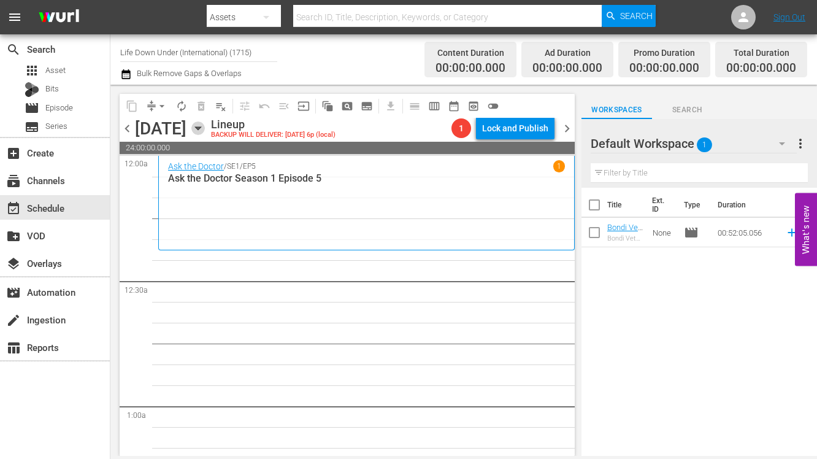
click at [205, 126] on icon "button" at bounding box center [197, 127] width 13 height 13
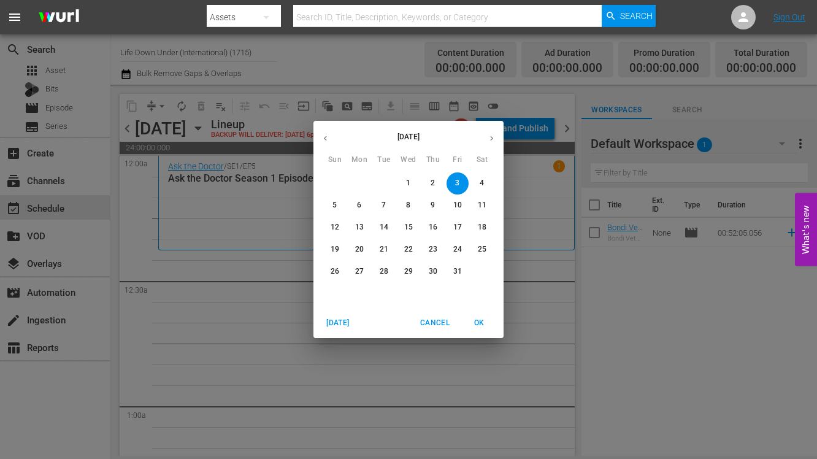
click at [326, 136] on icon "button" at bounding box center [325, 138] width 9 height 9
click at [484, 226] on p "20" at bounding box center [482, 227] width 9 height 10
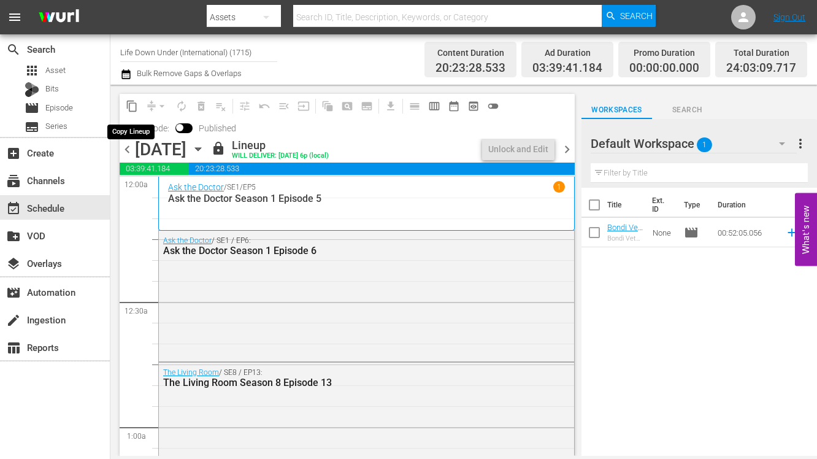
click at [132, 105] on span "content_copy" at bounding box center [132, 106] width 12 height 12
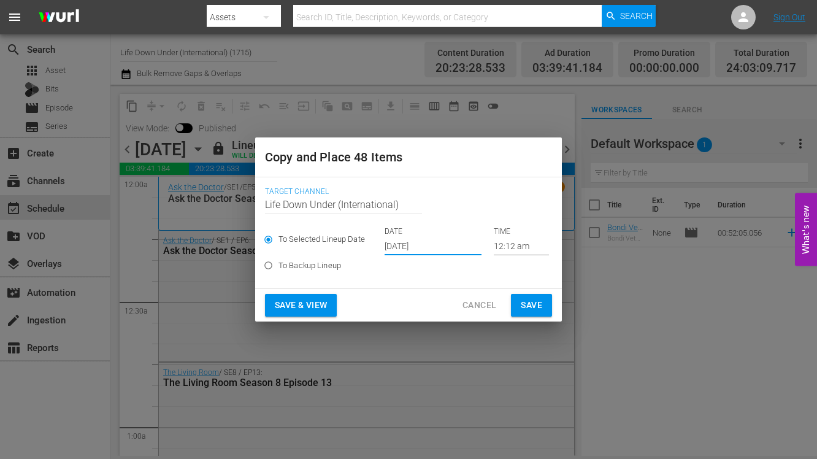
click at [445, 245] on input "[DATE]" at bounding box center [432, 246] width 97 height 18
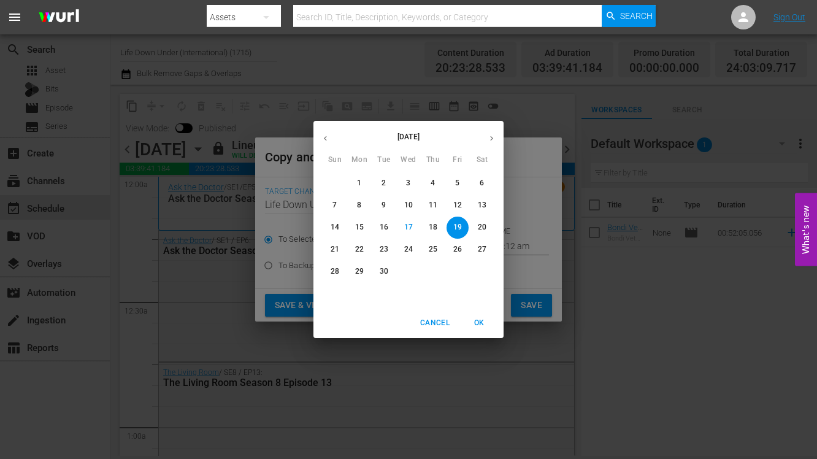
click at [489, 134] on icon "button" at bounding box center [491, 138] width 9 height 9
click at [460, 183] on span "3" at bounding box center [457, 183] width 22 height 10
type input "[DATE]"
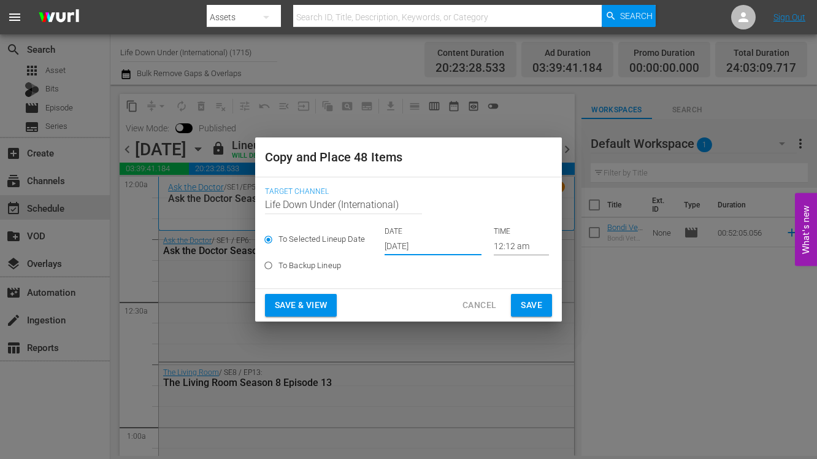
click at [310, 296] on button "Save & View" at bounding box center [301, 305] width 72 height 23
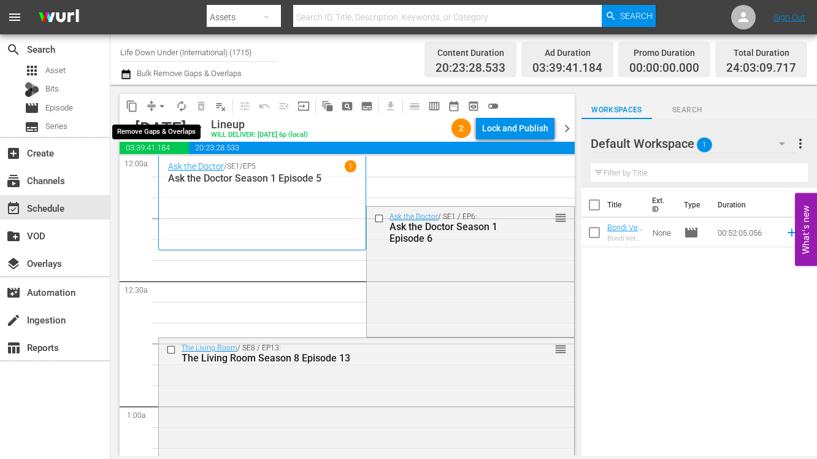
click at [164, 112] on button "arrow_drop_down" at bounding box center [162, 106] width 20 height 20
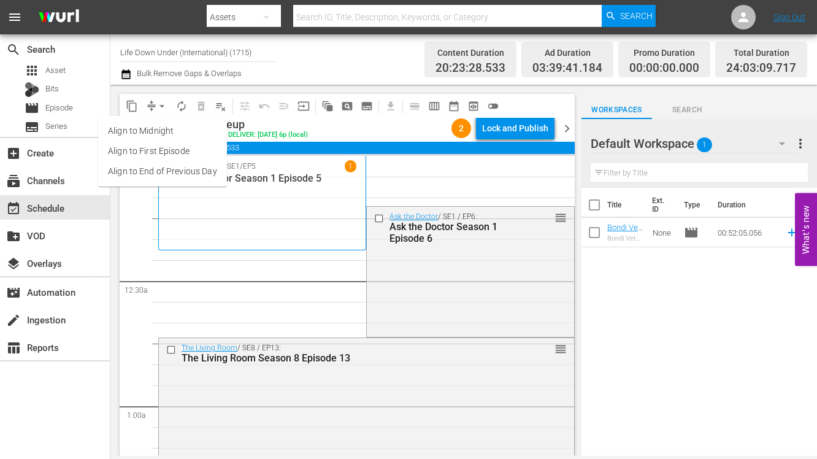
click at [151, 169] on li "Align to End of Previous Day" at bounding box center [162, 171] width 129 height 20
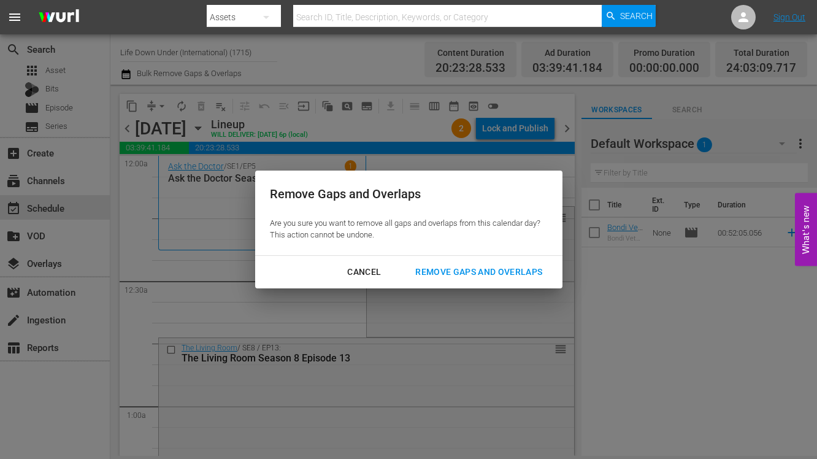
drag, startPoint x: 453, startPoint y: 267, endPoint x: 367, endPoint y: 275, distance: 86.8
click at [451, 267] on div "Remove Gaps and Overlaps" at bounding box center [478, 271] width 147 height 15
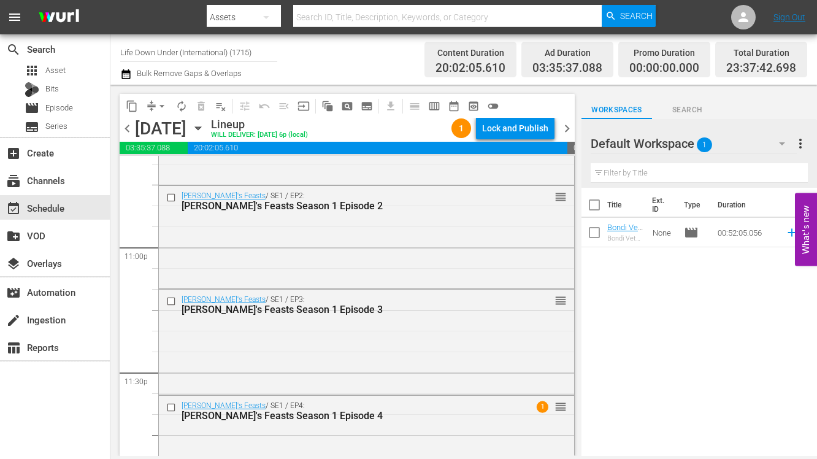
scroll to position [5704, 0]
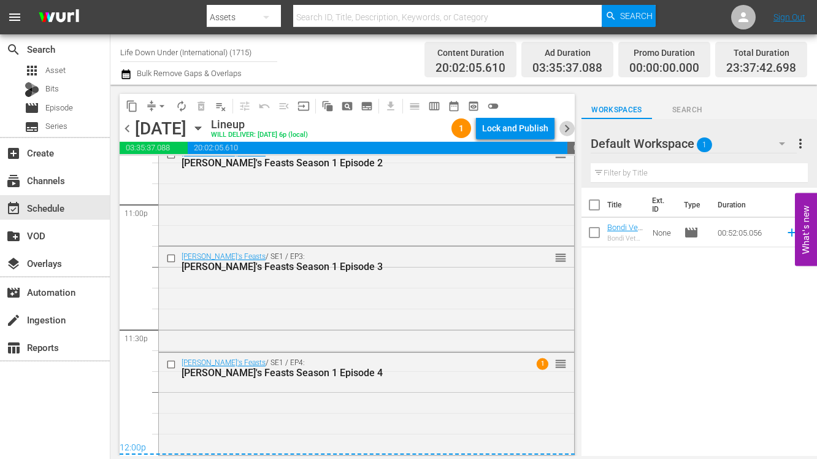
click at [570, 129] on span "chevron_right" at bounding box center [566, 128] width 15 height 15
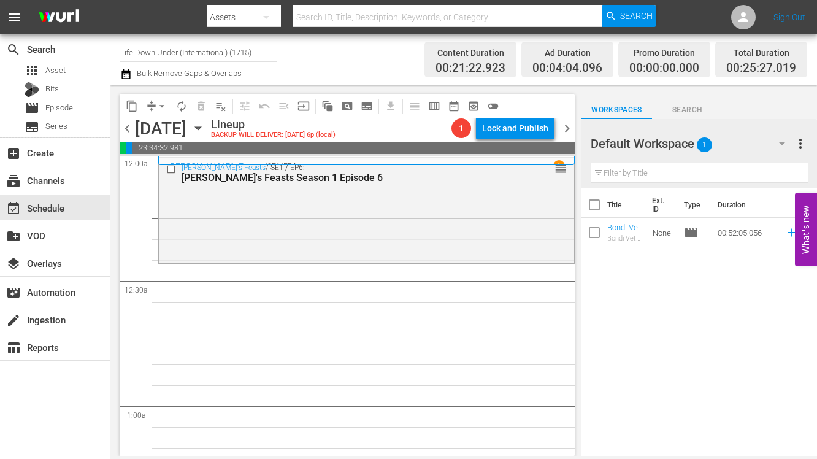
click at [200, 128] on icon "button" at bounding box center [198, 128] width 6 height 3
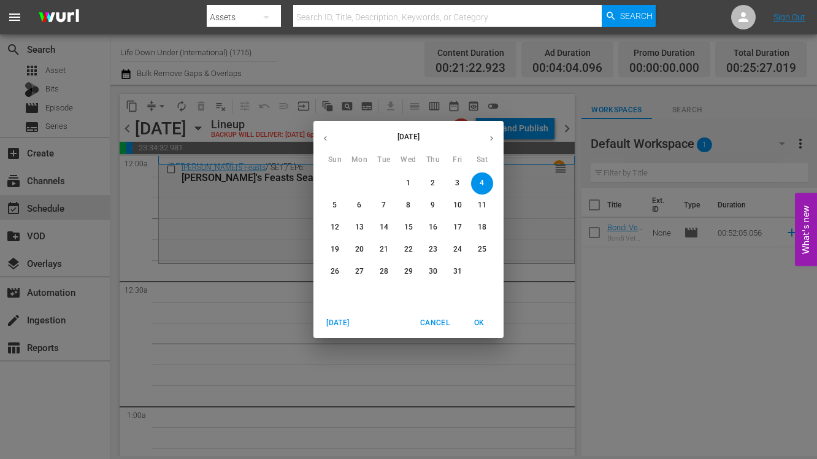
click at [326, 135] on icon "button" at bounding box center [325, 138] width 9 height 9
click at [338, 250] on p "21" at bounding box center [334, 249] width 9 height 10
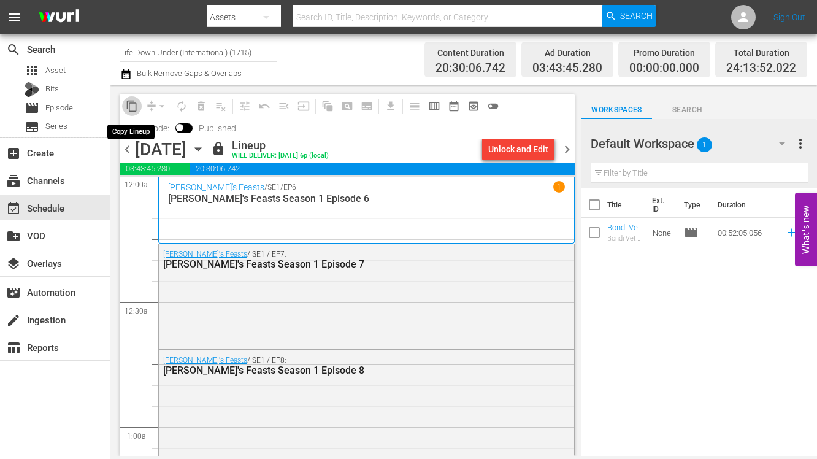
click at [131, 105] on span "content_copy" at bounding box center [132, 106] width 12 height 12
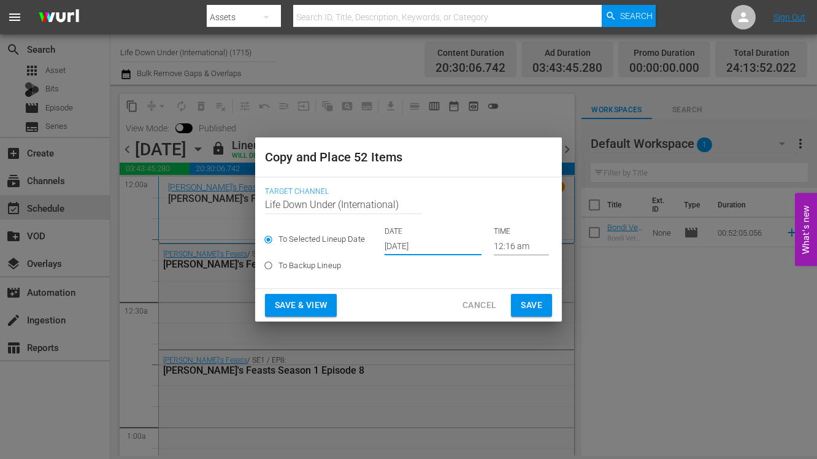
click at [421, 245] on input "[DATE]" at bounding box center [432, 246] width 97 height 18
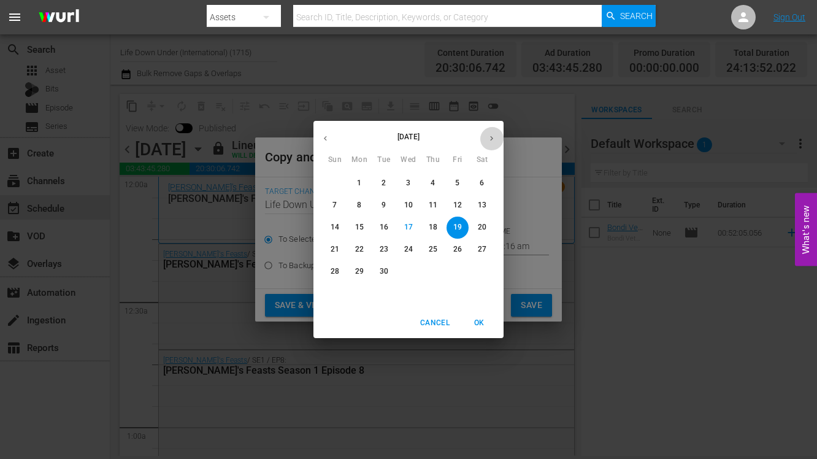
click at [490, 134] on icon "button" at bounding box center [491, 138] width 9 height 9
click at [481, 181] on p "4" at bounding box center [481, 183] width 4 height 10
type input "[DATE]"
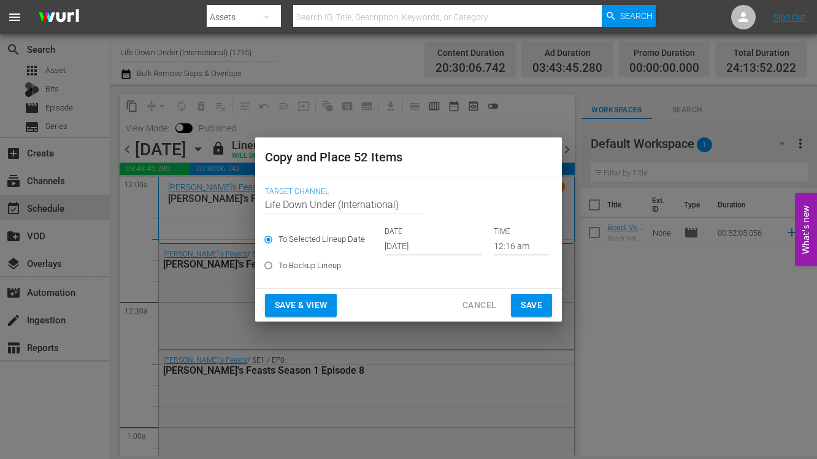
drag, startPoint x: 429, startPoint y: 152, endPoint x: 426, endPoint y: 185, distance: 32.6
click at [438, 181] on div "Copy and Place 52 Items Target Channel Channel Title Life Down Under (Internati…" at bounding box center [408, 228] width 307 height 183
click at [301, 301] on span "Save & View" at bounding box center [301, 304] width 52 height 15
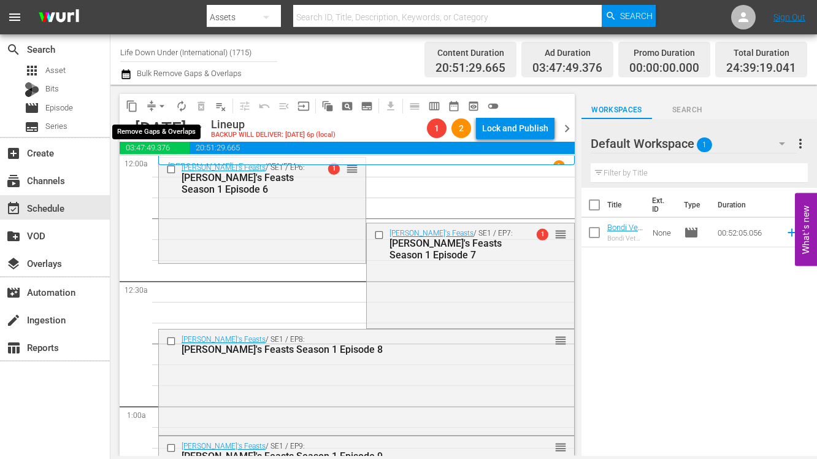
click at [162, 104] on span "arrow_drop_down" at bounding box center [162, 106] width 12 height 12
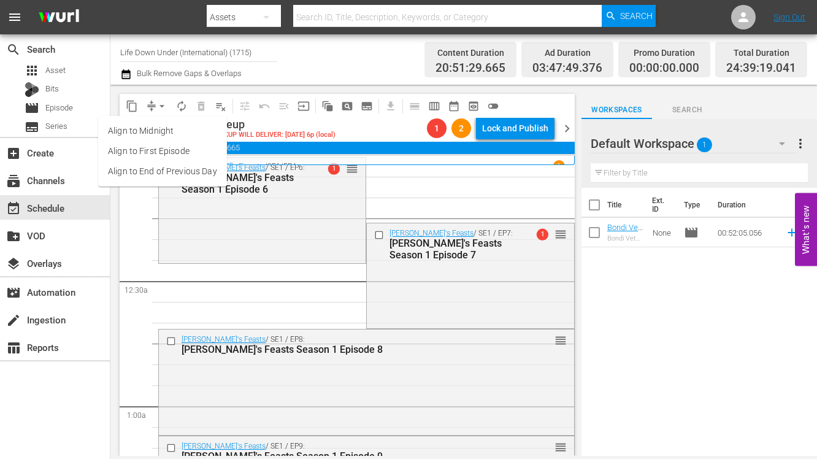
click at [151, 154] on li "Align to First Episode" at bounding box center [162, 151] width 129 height 20
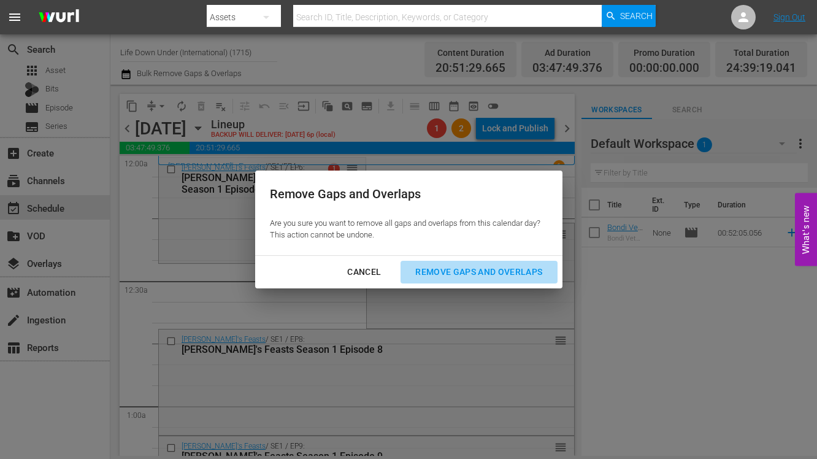
click at [501, 265] on div "Remove Gaps and Overlaps" at bounding box center [478, 271] width 147 height 15
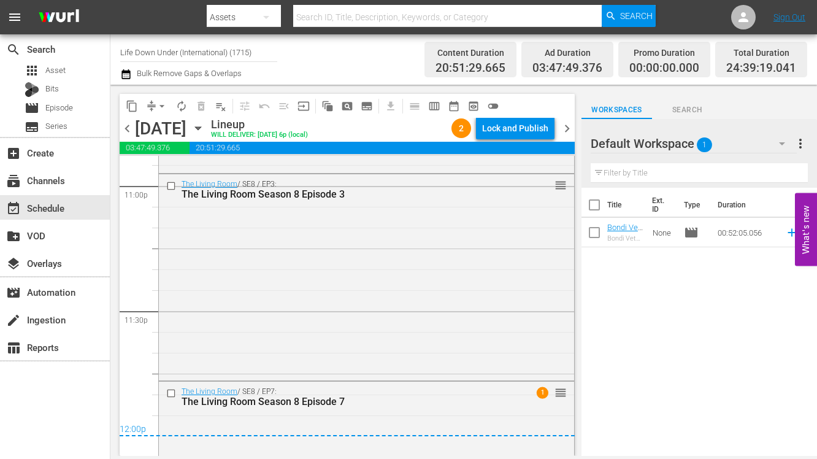
scroll to position [5868, 0]
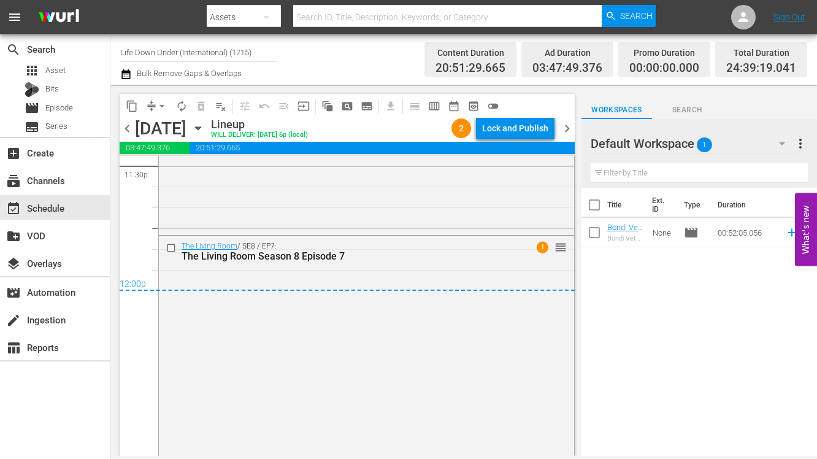
drag, startPoint x: 564, startPoint y: 125, endPoint x: 563, endPoint y: 153, distance: 27.6
click at [565, 126] on span "chevron_right" at bounding box center [566, 128] width 15 height 15
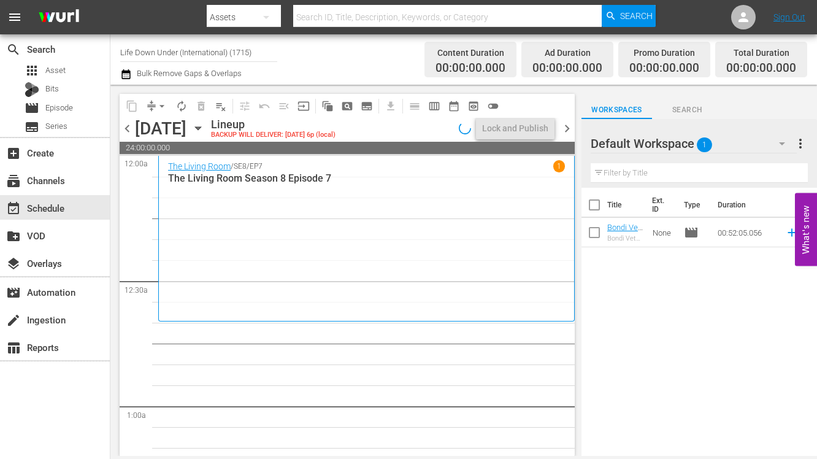
click at [205, 126] on icon "button" at bounding box center [197, 127] width 13 height 13
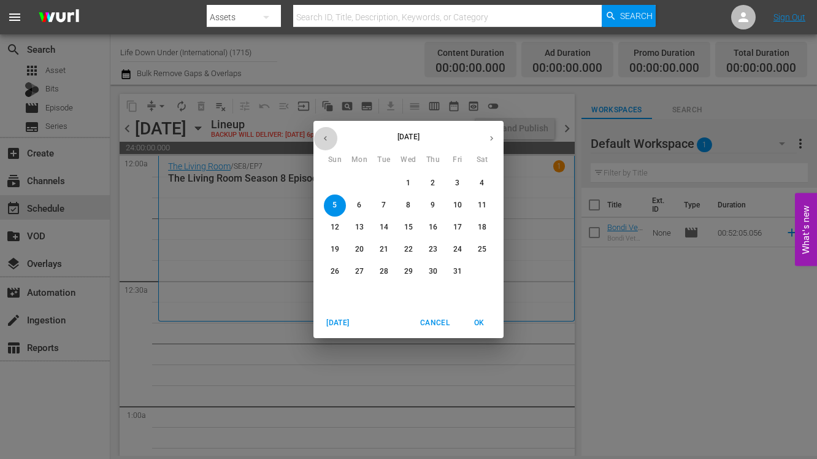
click at [325, 137] on icon "button" at bounding box center [325, 138] width 3 height 5
click at [354, 246] on span "22" at bounding box center [359, 249] width 22 height 10
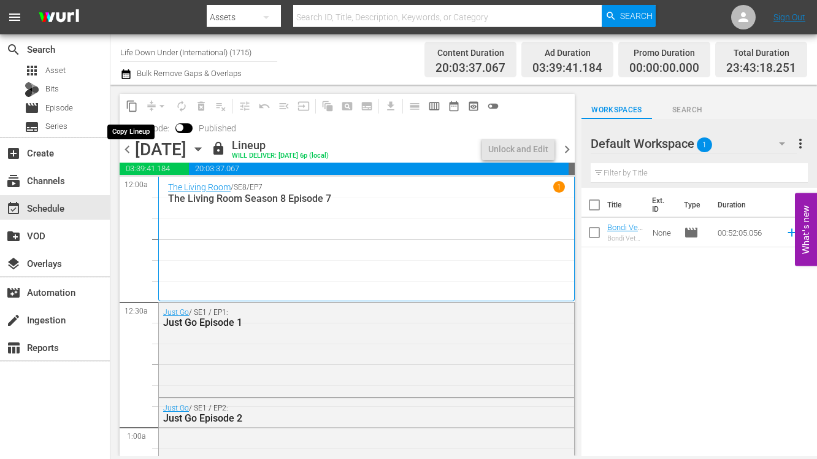
click at [129, 107] on span "content_copy" at bounding box center [132, 106] width 12 height 12
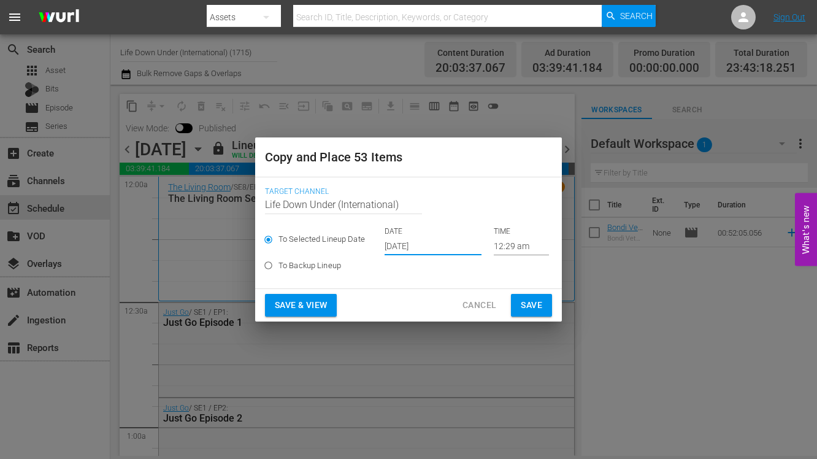
click at [418, 242] on input "[DATE]" at bounding box center [432, 246] width 97 height 18
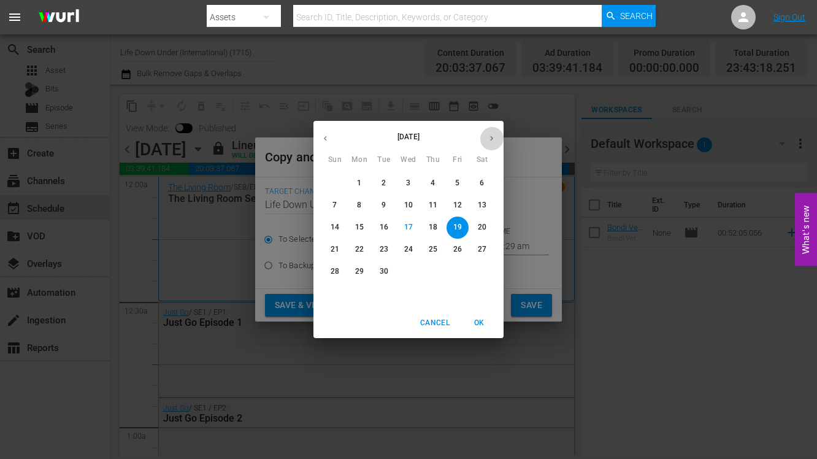
drag, startPoint x: 490, startPoint y: 134, endPoint x: 482, endPoint y: 139, distance: 9.4
click at [490, 134] on icon "button" at bounding box center [491, 138] width 9 height 9
click at [335, 204] on p "5" at bounding box center [334, 205] width 4 height 10
type input "[DATE]"
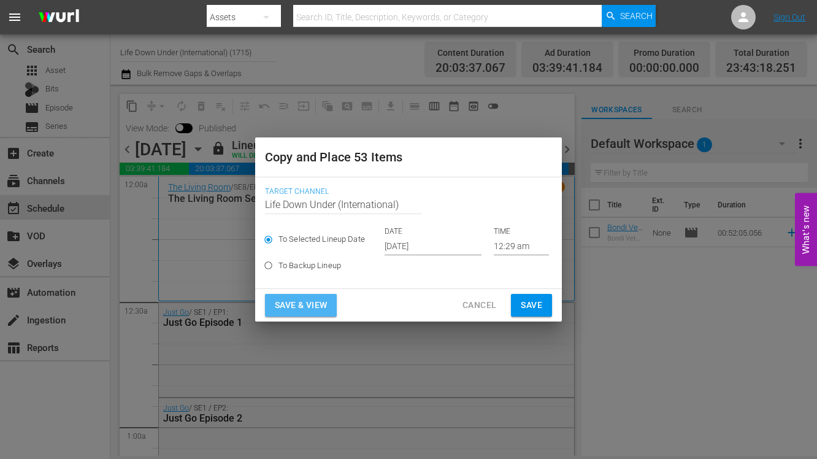
click at [308, 303] on span "Save & View" at bounding box center [301, 304] width 52 height 15
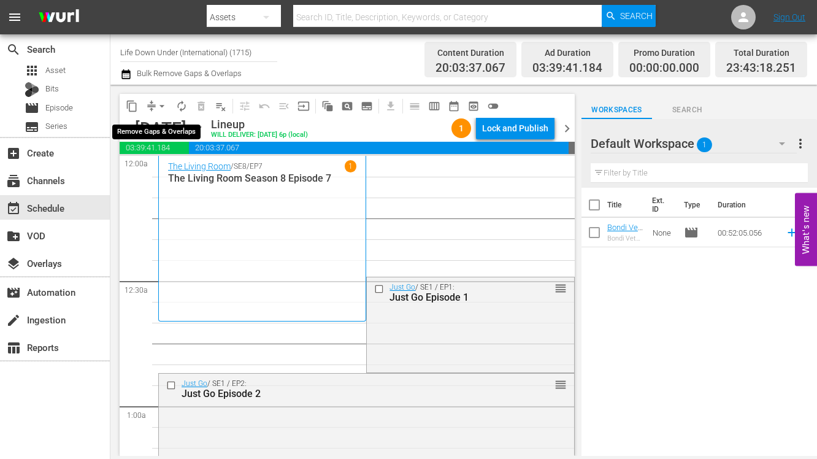
click at [161, 104] on span "arrow_drop_down" at bounding box center [162, 106] width 12 height 12
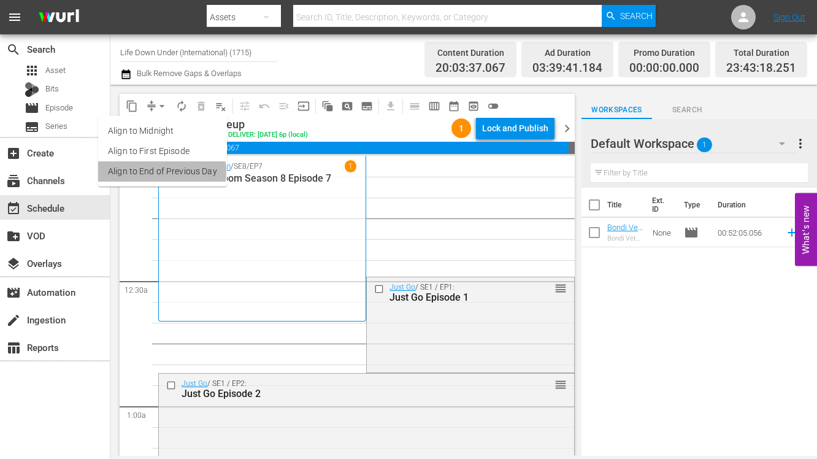
click at [151, 171] on li "Align to End of Previous Day" at bounding box center [162, 171] width 129 height 20
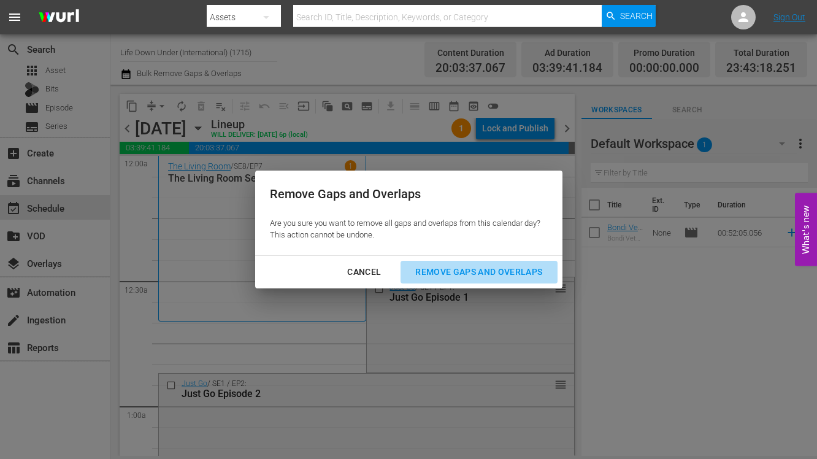
drag, startPoint x: 471, startPoint y: 269, endPoint x: 442, endPoint y: 261, distance: 30.7
click at [471, 269] on div "Remove Gaps and Overlaps" at bounding box center [478, 271] width 147 height 15
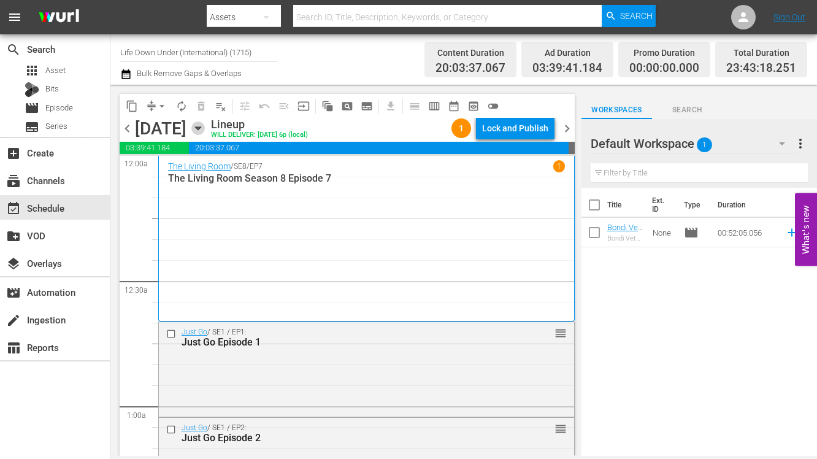
click at [205, 129] on icon "button" at bounding box center [197, 127] width 13 height 13
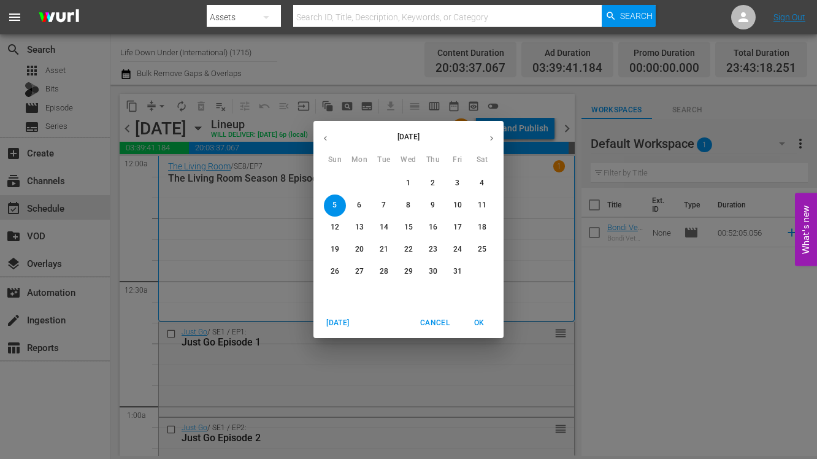
click at [328, 141] on icon "button" at bounding box center [325, 138] width 9 height 9
click at [357, 250] on p "22" at bounding box center [359, 249] width 9 height 10
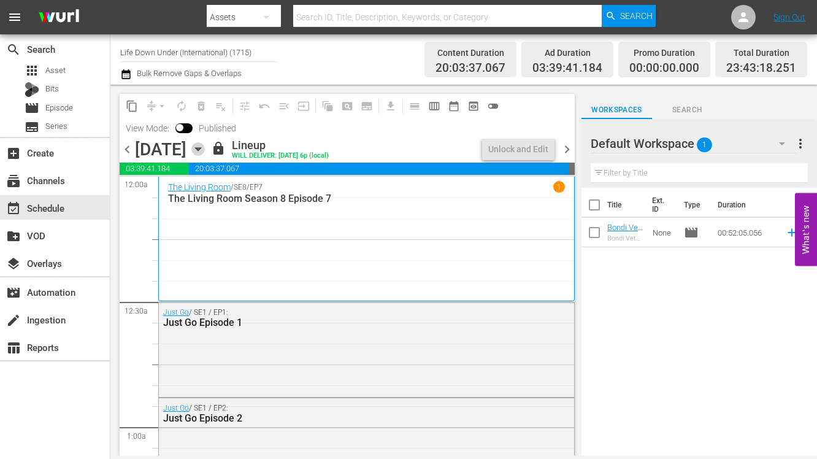
click at [205, 147] on icon "button" at bounding box center [197, 148] width 13 height 13
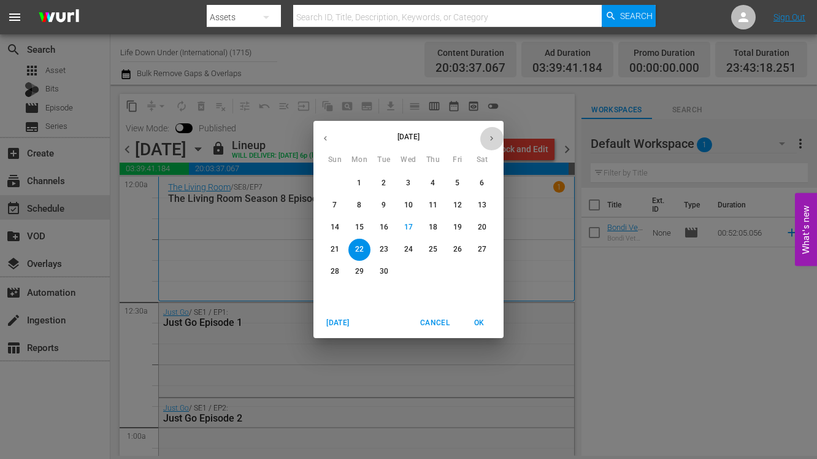
drag, startPoint x: 491, startPoint y: 138, endPoint x: 478, endPoint y: 148, distance: 16.7
click at [491, 139] on icon "button" at bounding box center [491, 138] width 9 height 9
click at [337, 202] on span "5" at bounding box center [335, 205] width 22 height 10
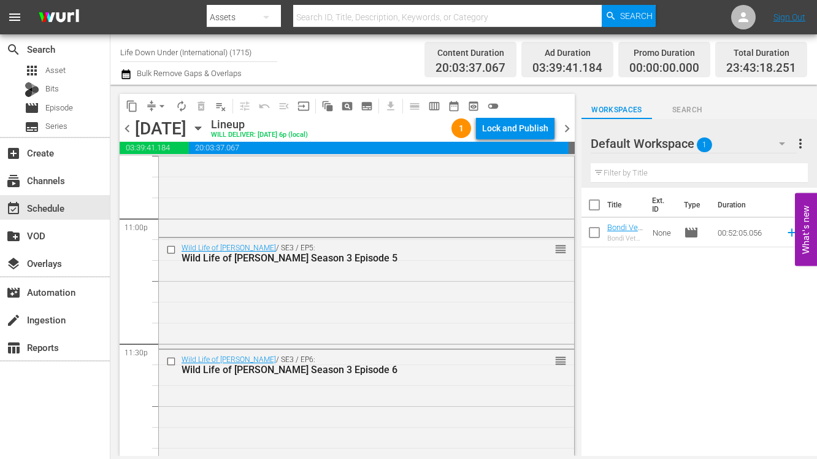
scroll to position [5799, 0]
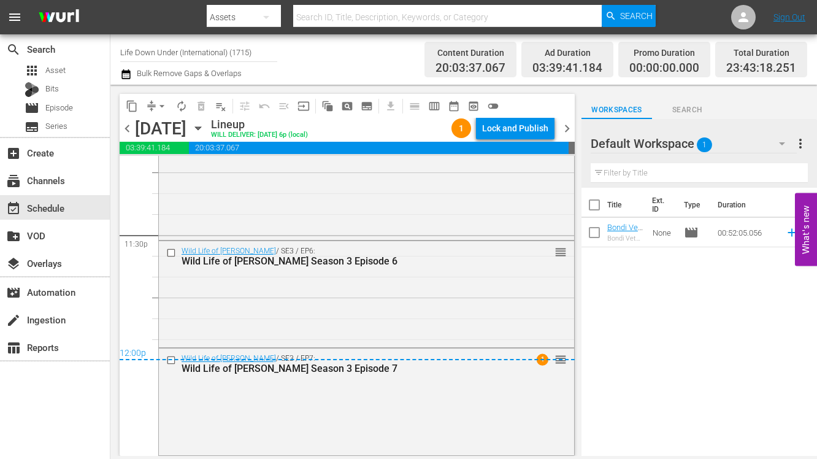
click at [565, 125] on span "chevron_right" at bounding box center [566, 128] width 15 height 15
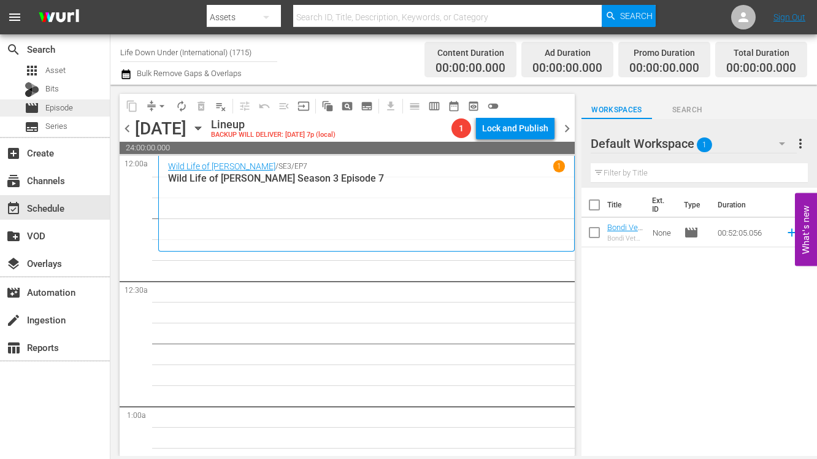
click at [45, 109] on span "Episode" at bounding box center [59, 108] width 28 height 12
